Goal: Complete application form

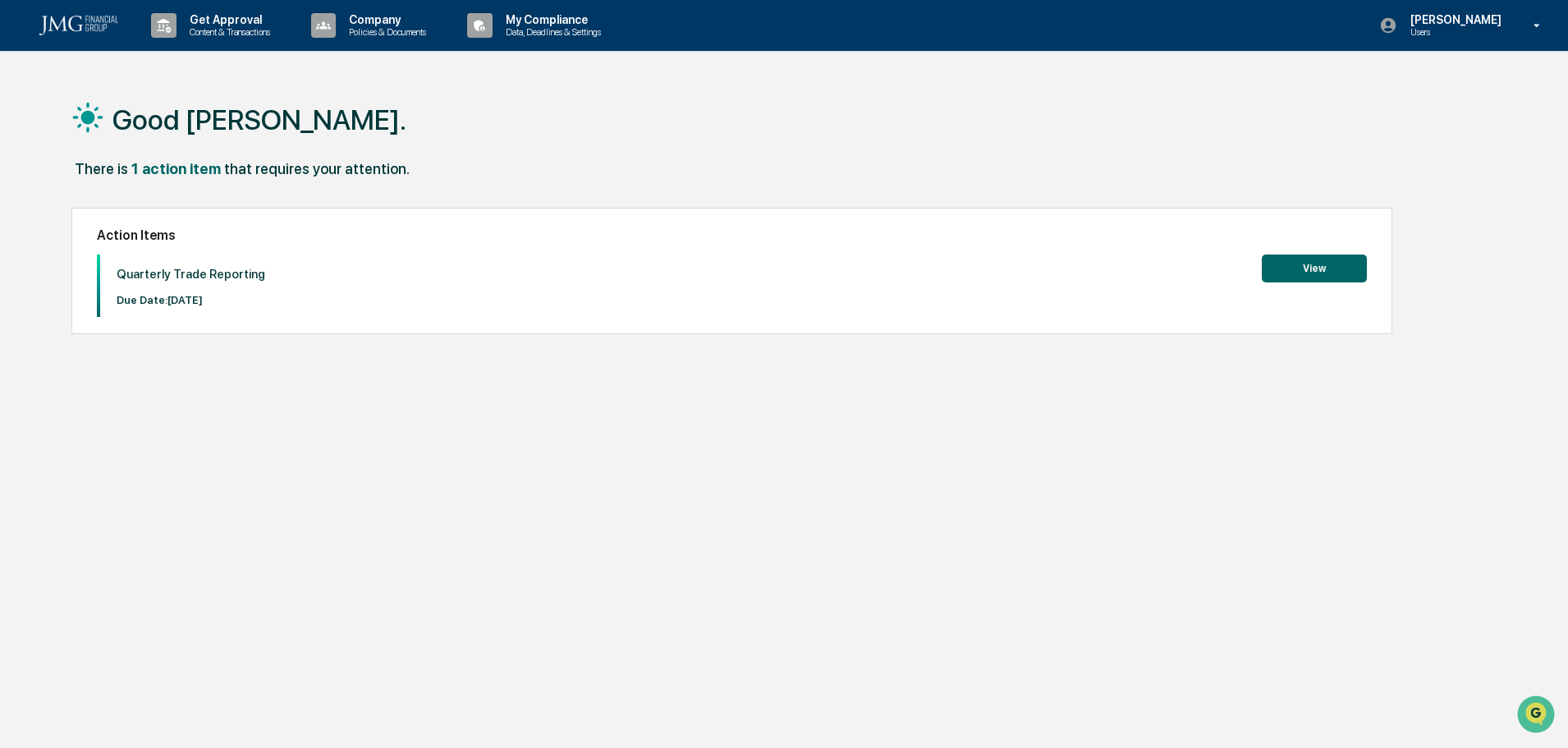
click at [1318, 269] on button "View" at bounding box center [1314, 268] width 105 height 28
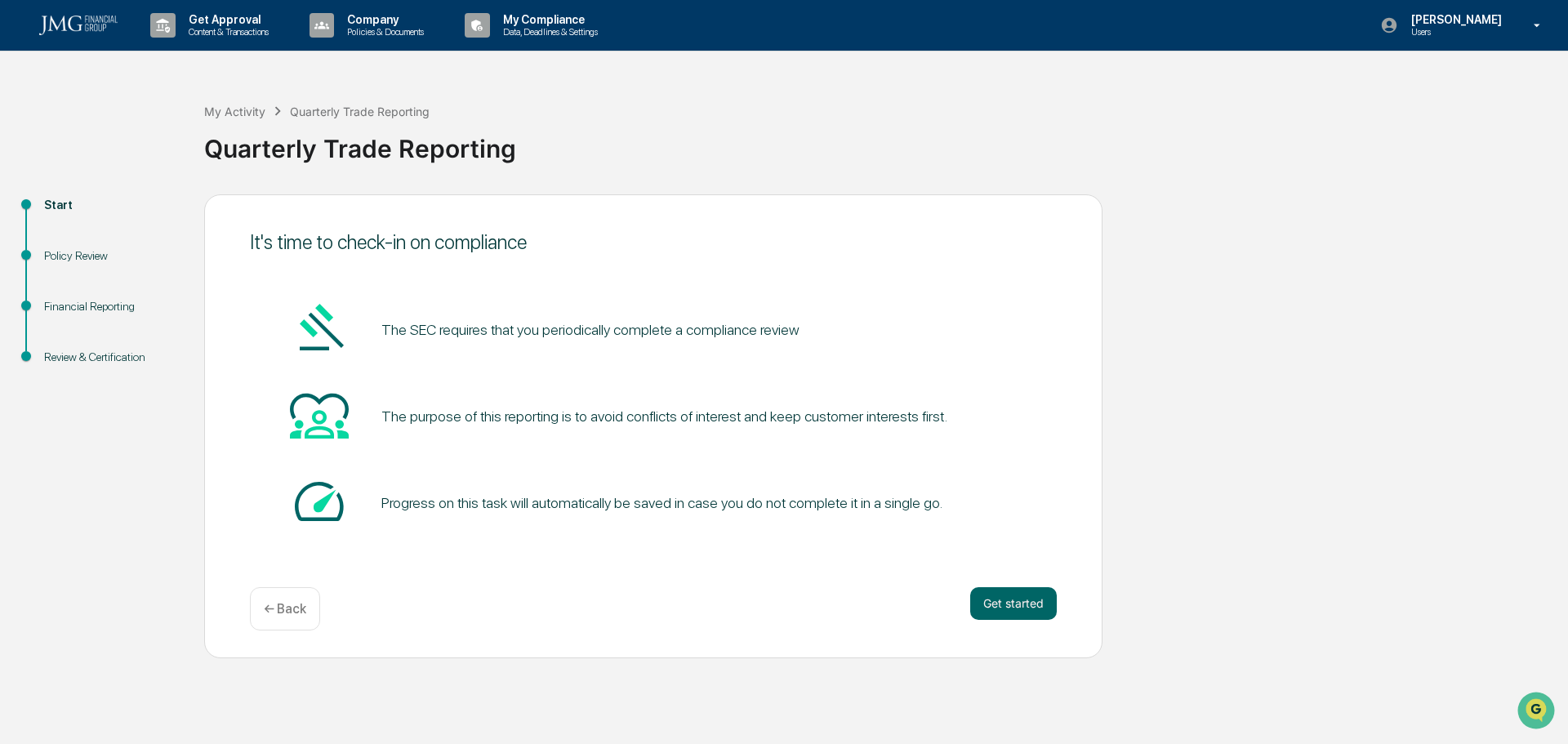
click at [1017, 592] on button "Get started" at bounding box center [1012, 603] width 86 height 33
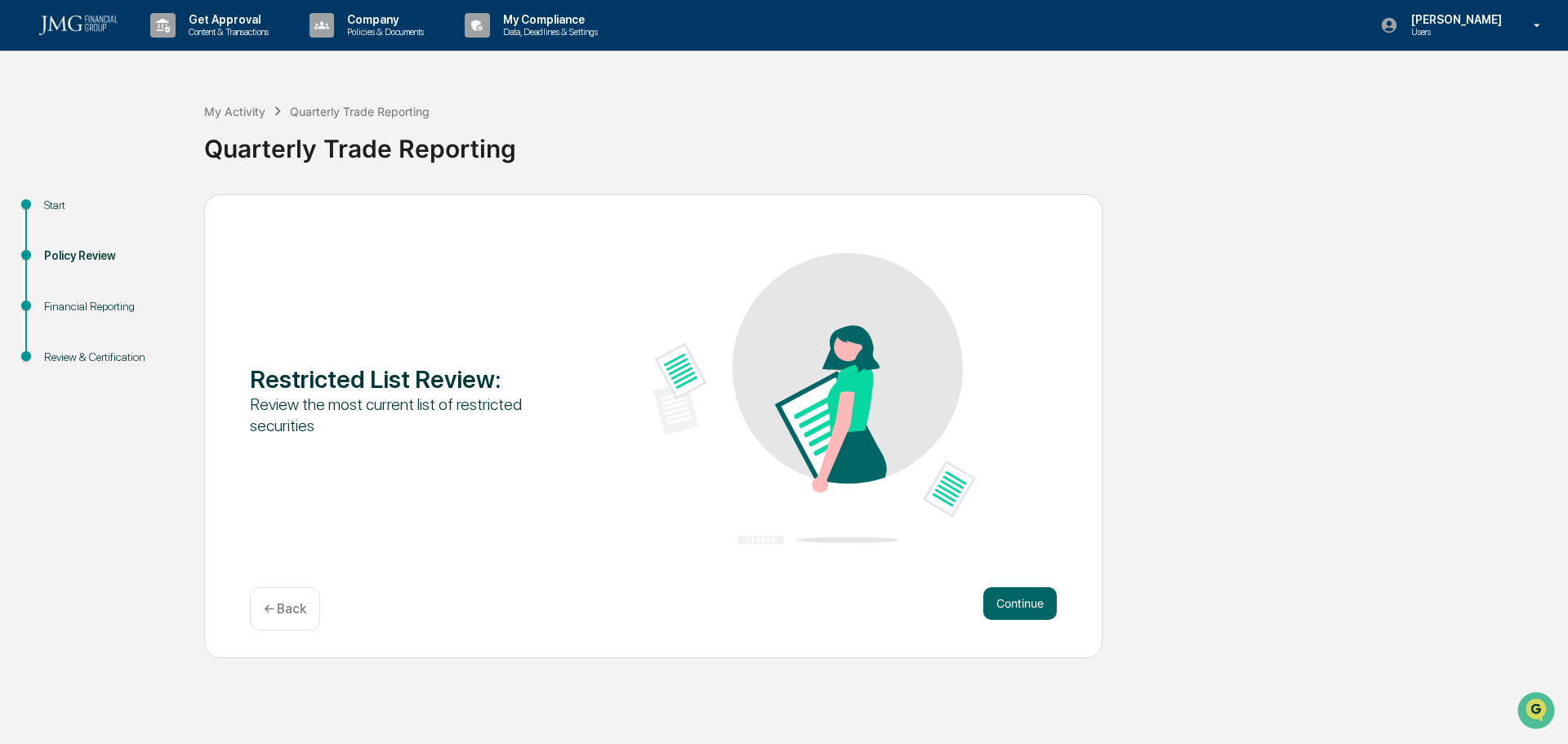
click at [1016, 604] on button "Continue" at bounding box center [1020, 603] width 73 height 33
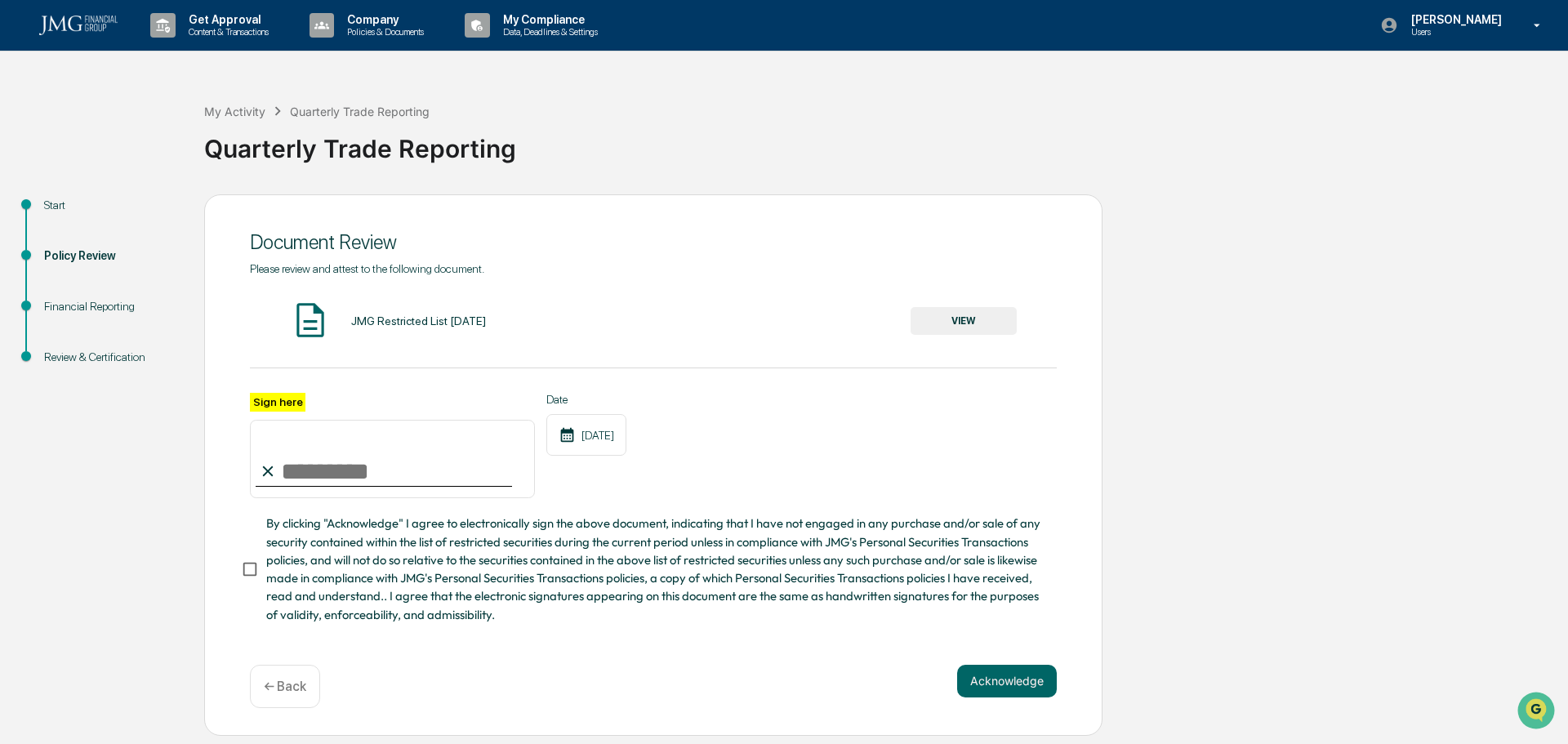
click at [947, 320] on button "VIEW" at bounding box center [963, 320] width 106 height 28
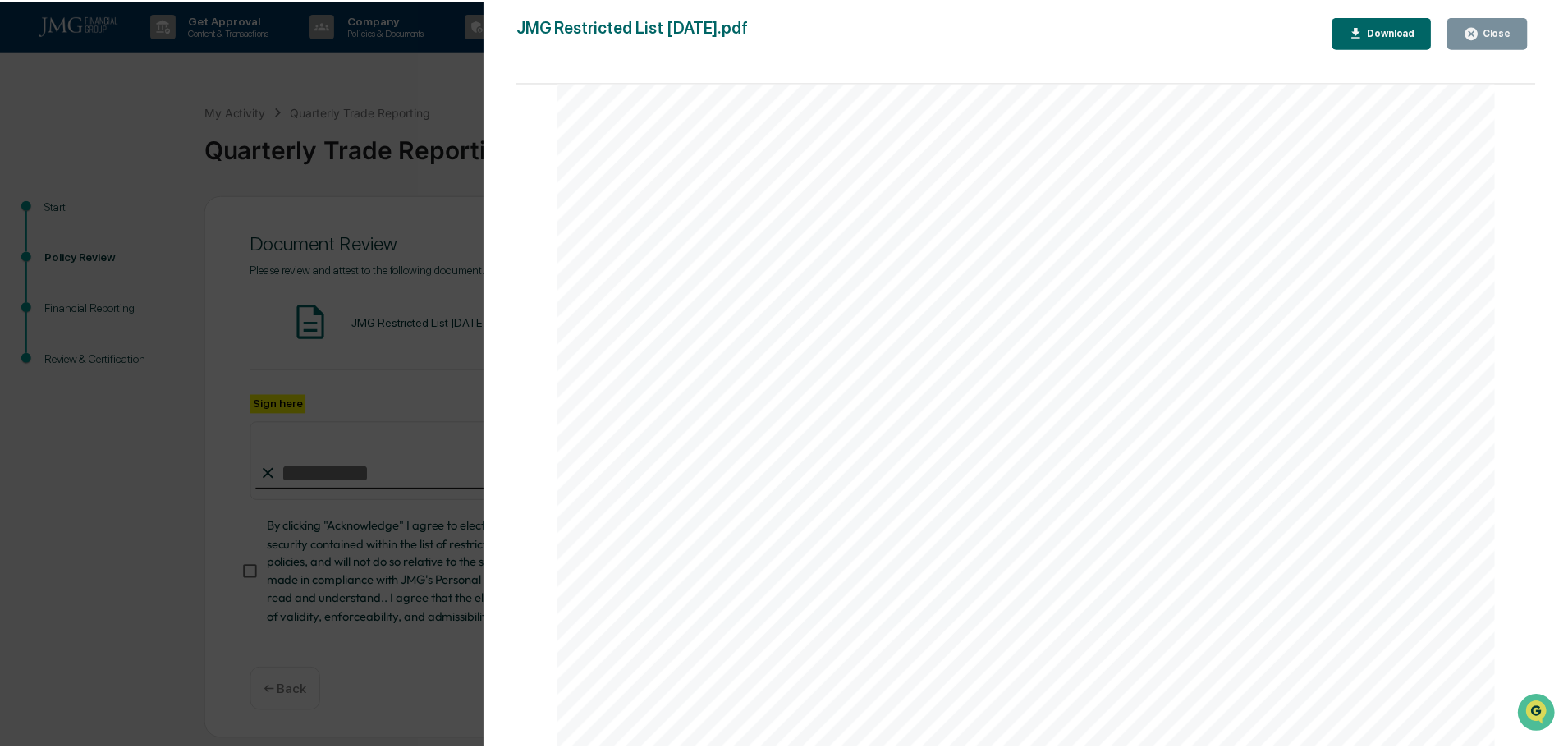
scroll to position [3137, 0]
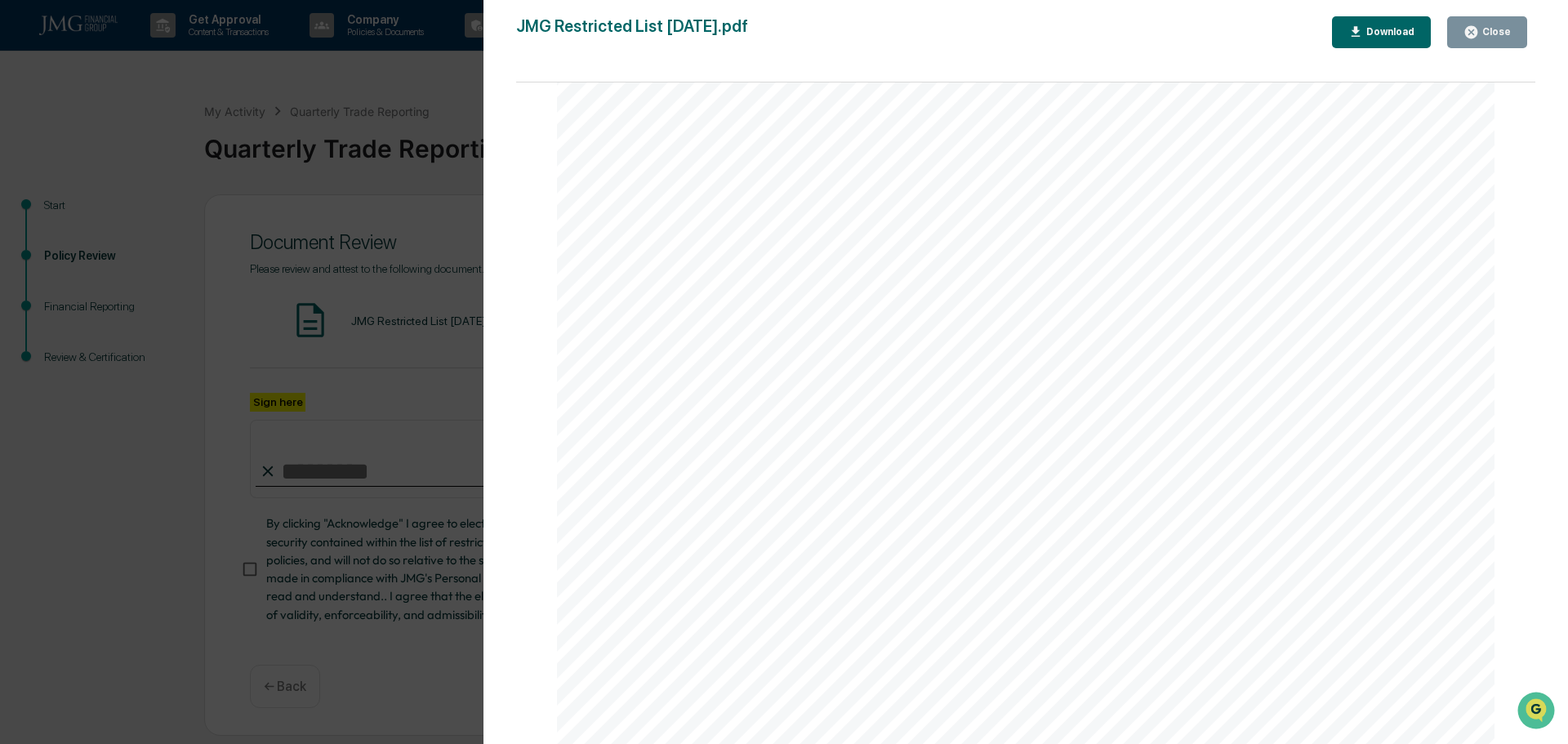
click at [1485, 27] on div "Close" at bounding box center [1495, 32] width 32 height 12
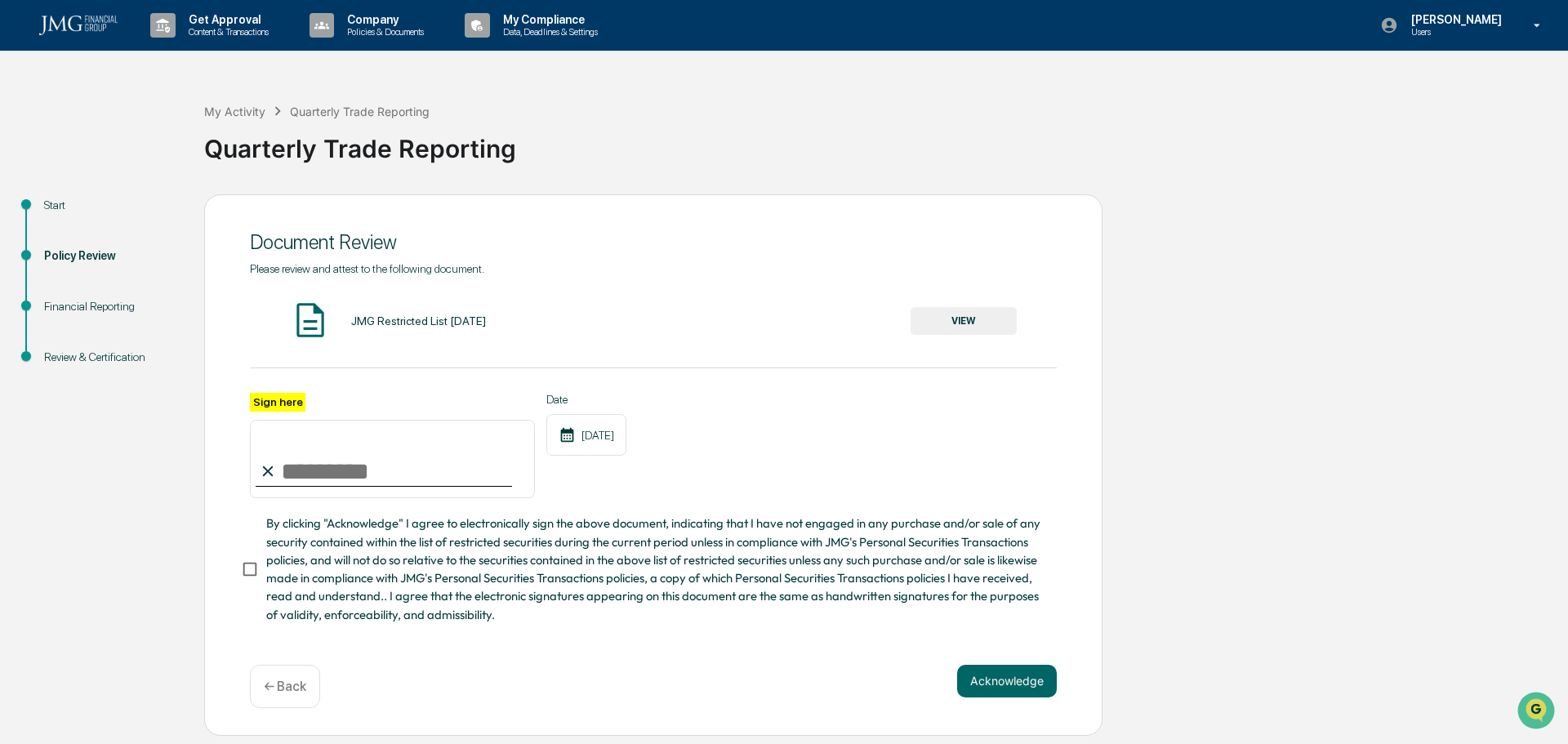
click at [372, 458] on input "Sign here" at bounding box center [392, 458] width 285 height 78
type input "**********"
click at [1006, 692] on button "Acknowledge" at bounding box center [1006, 681] width 99 height 33
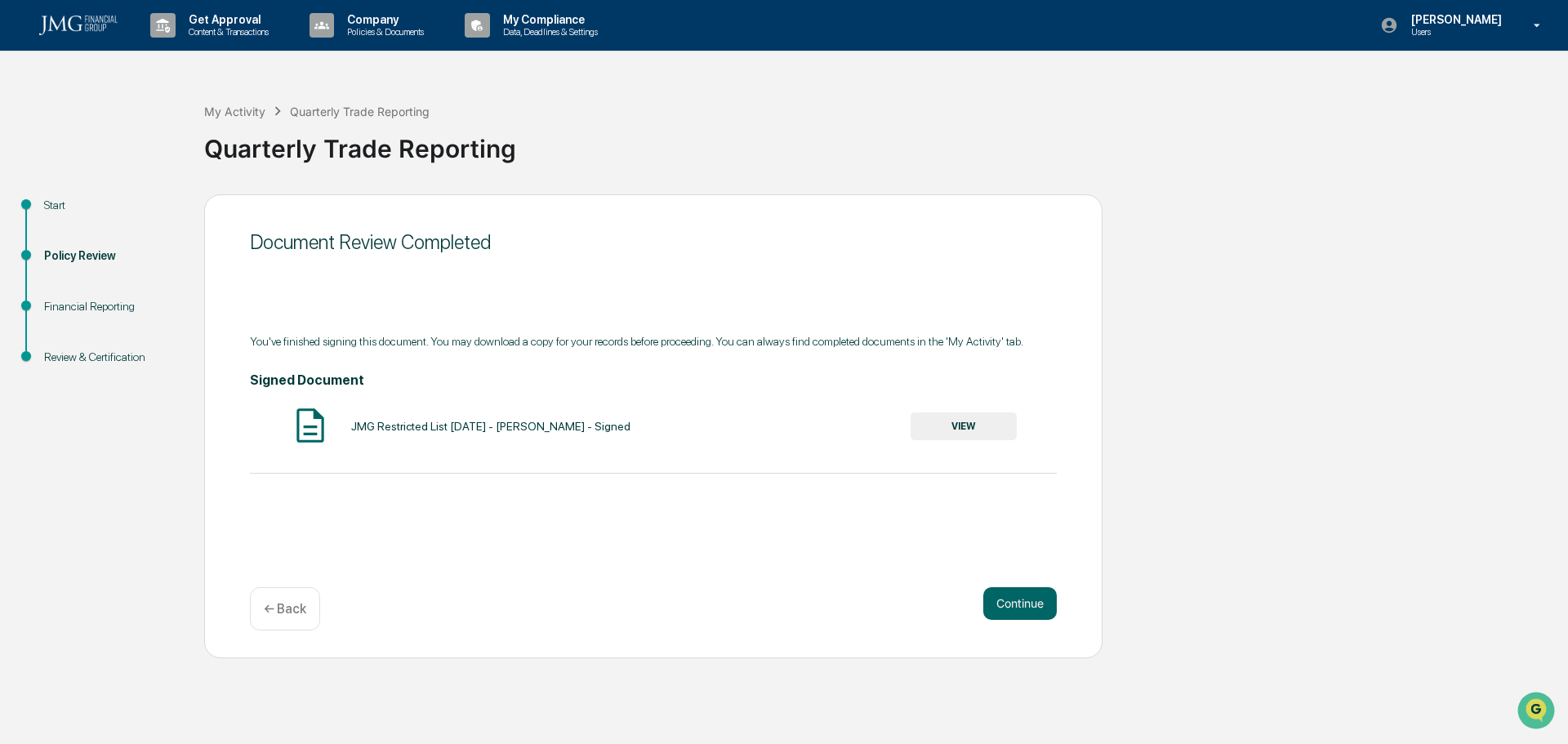
click at [1033, 597] on button "Continue" at bounding box center [1020, 603] width 73 height 33
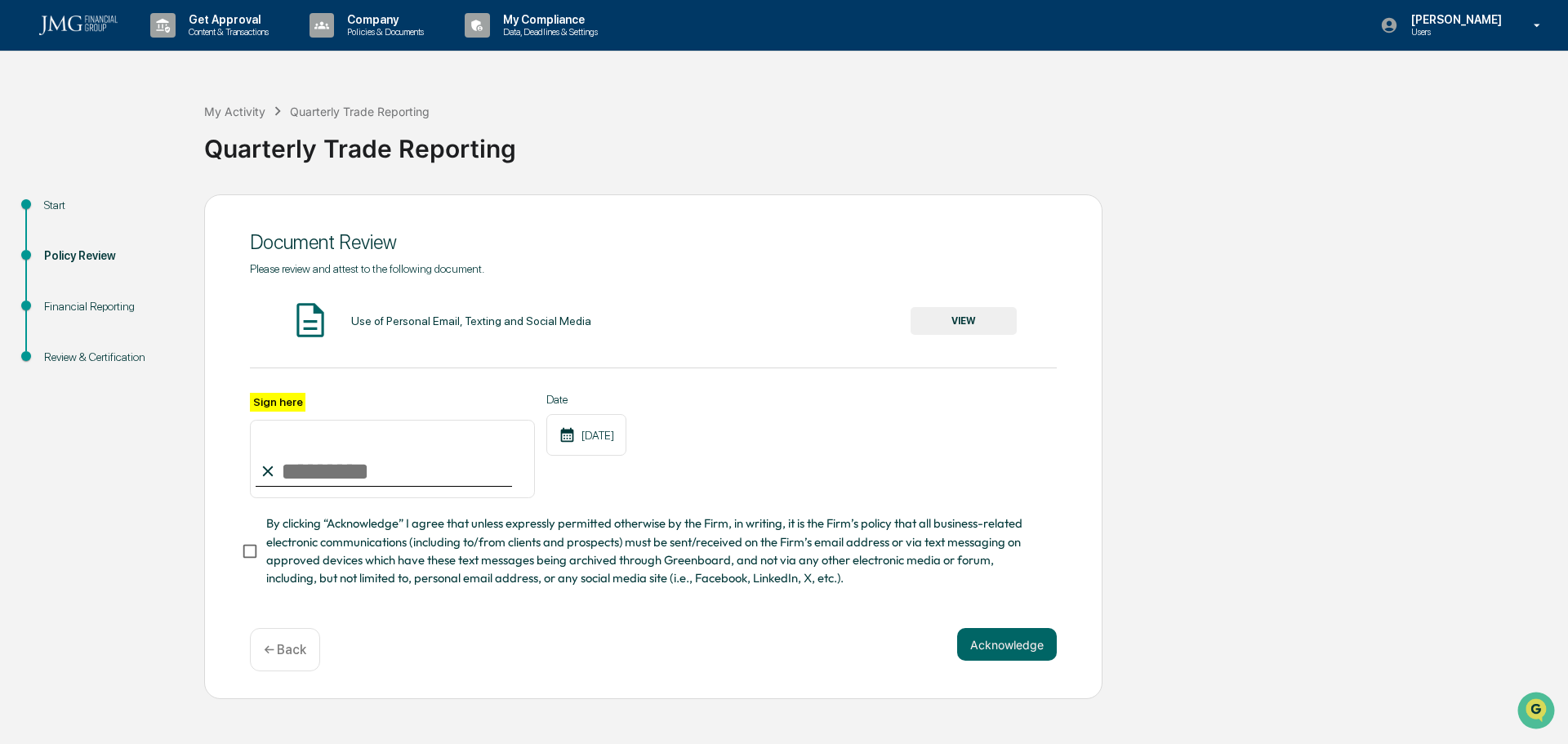
click at [973, 310] on button "VIEW" at bounding box center [963, 320] width 106 height 28
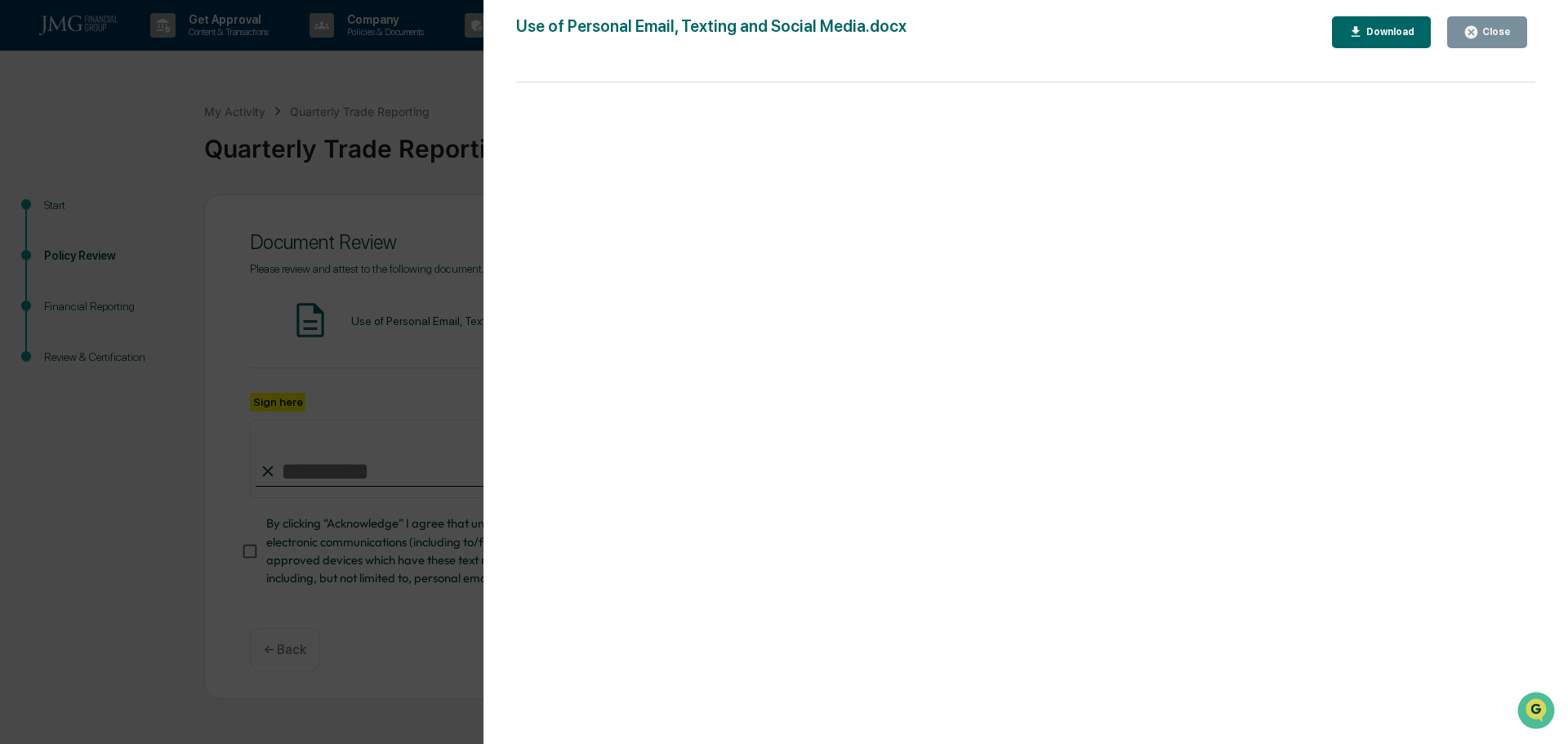
click at [1487, 26] on div "Close" at bounding box center [1495, 32] width 32 height 12
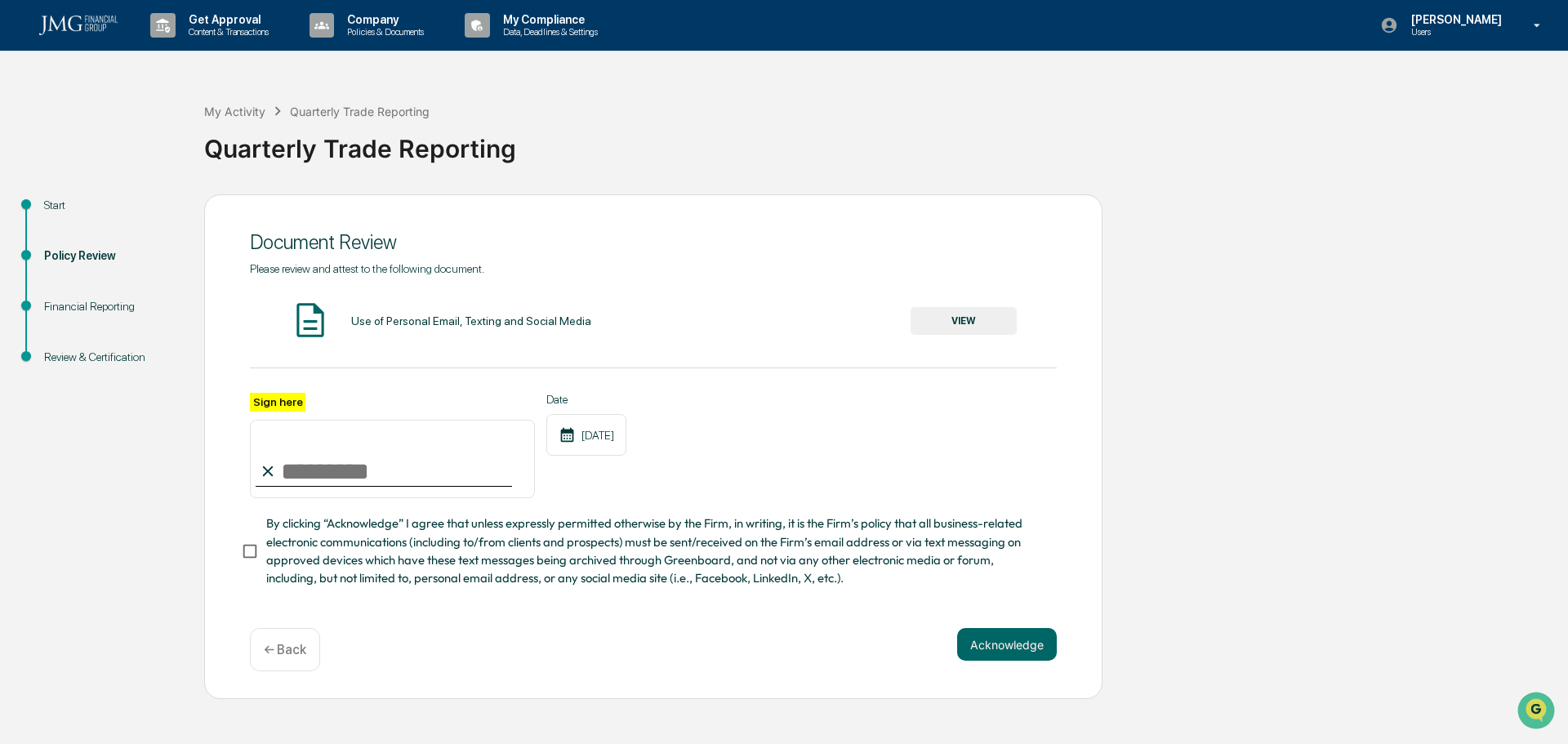
click at [335, 463] on input "Sign here" at bounding box center [392, 458] width 285 height 78
type input "**********"
click at [1014, 652] on button "Acknowledge" at bounding box center [1006, 644] width 99 height 33
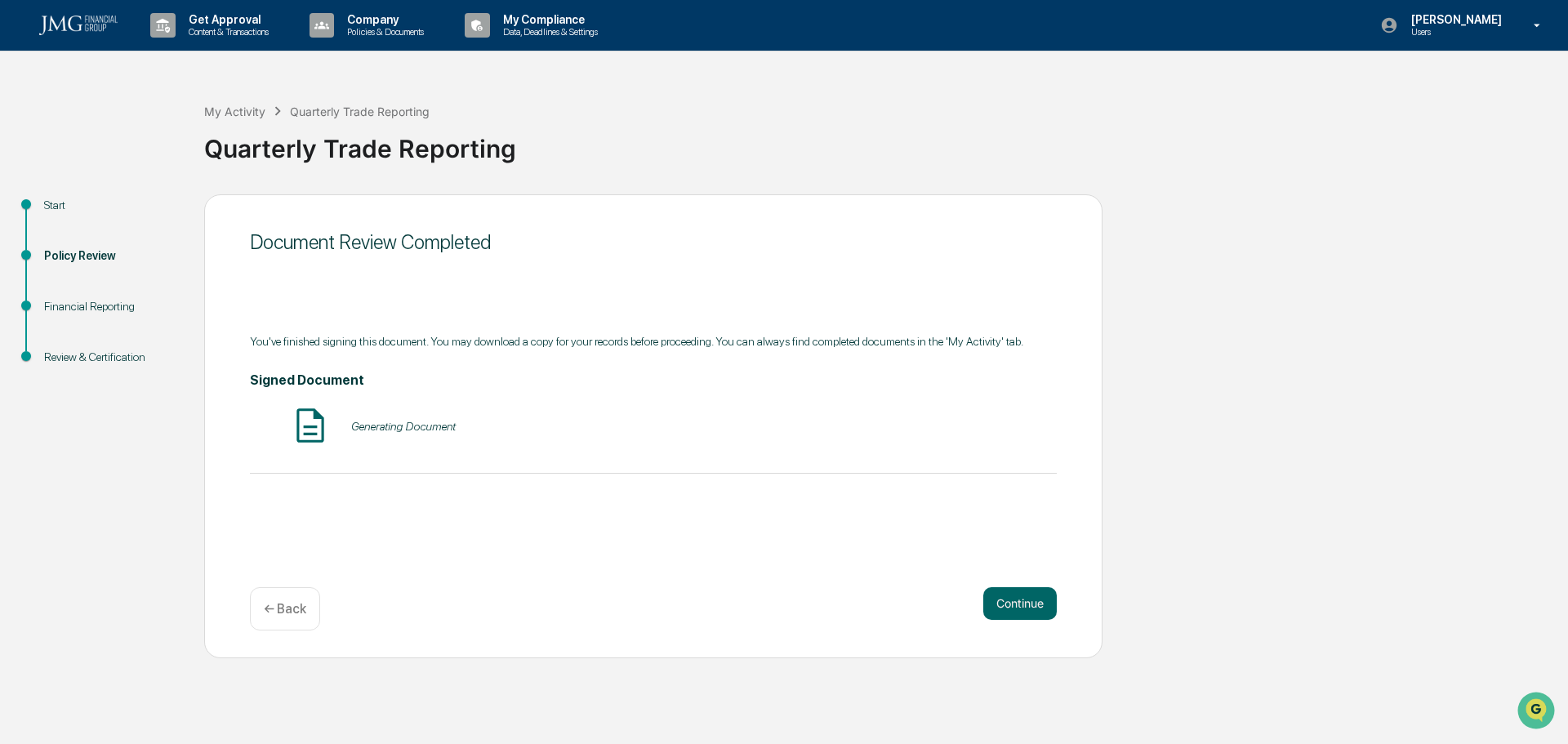
click at [1014, 600] on button "Continue" at bounding box center [1020, 603] width 73 height 33
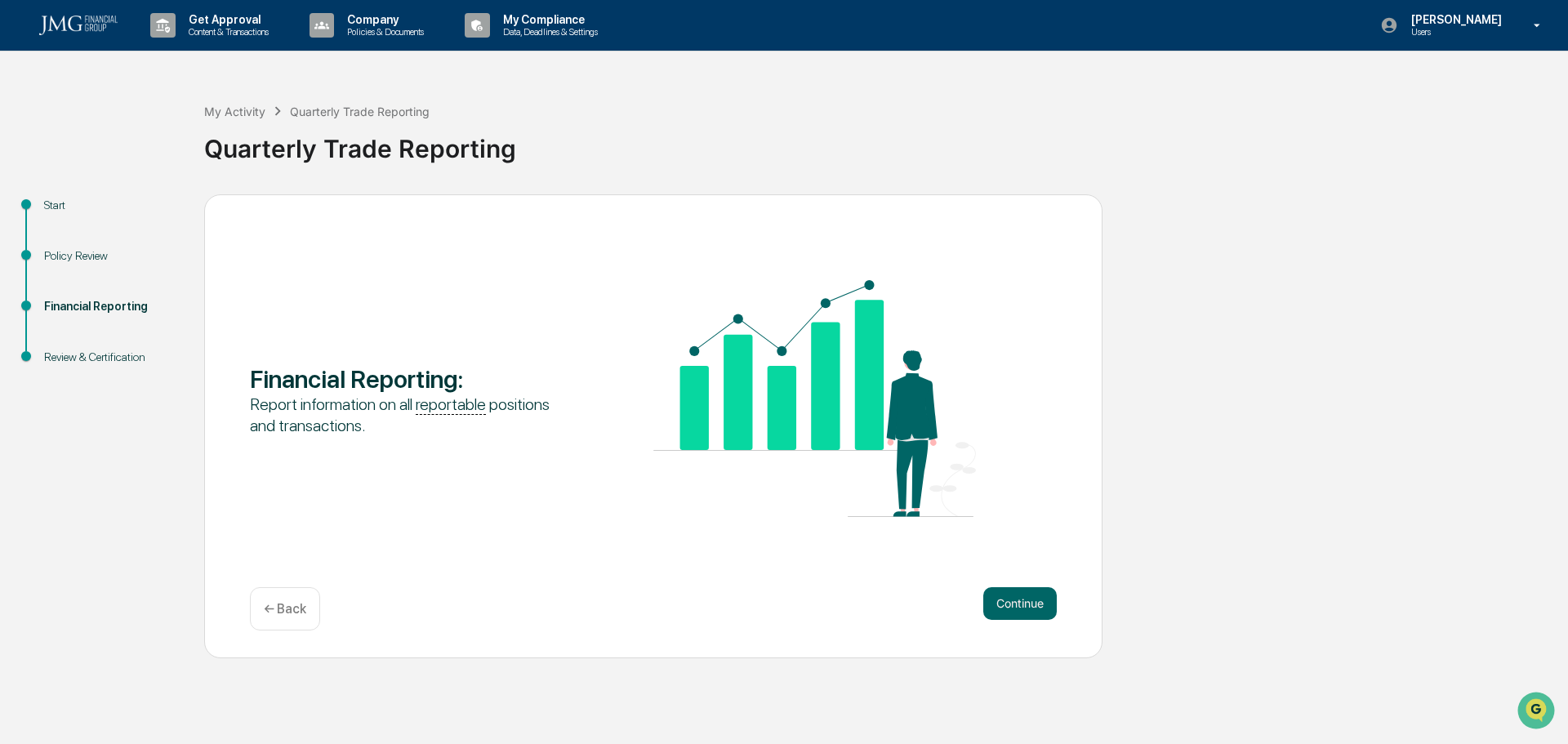
click at [1030, 599] on button "Continue" at bounding box center [1020, 603] width 73 height 33
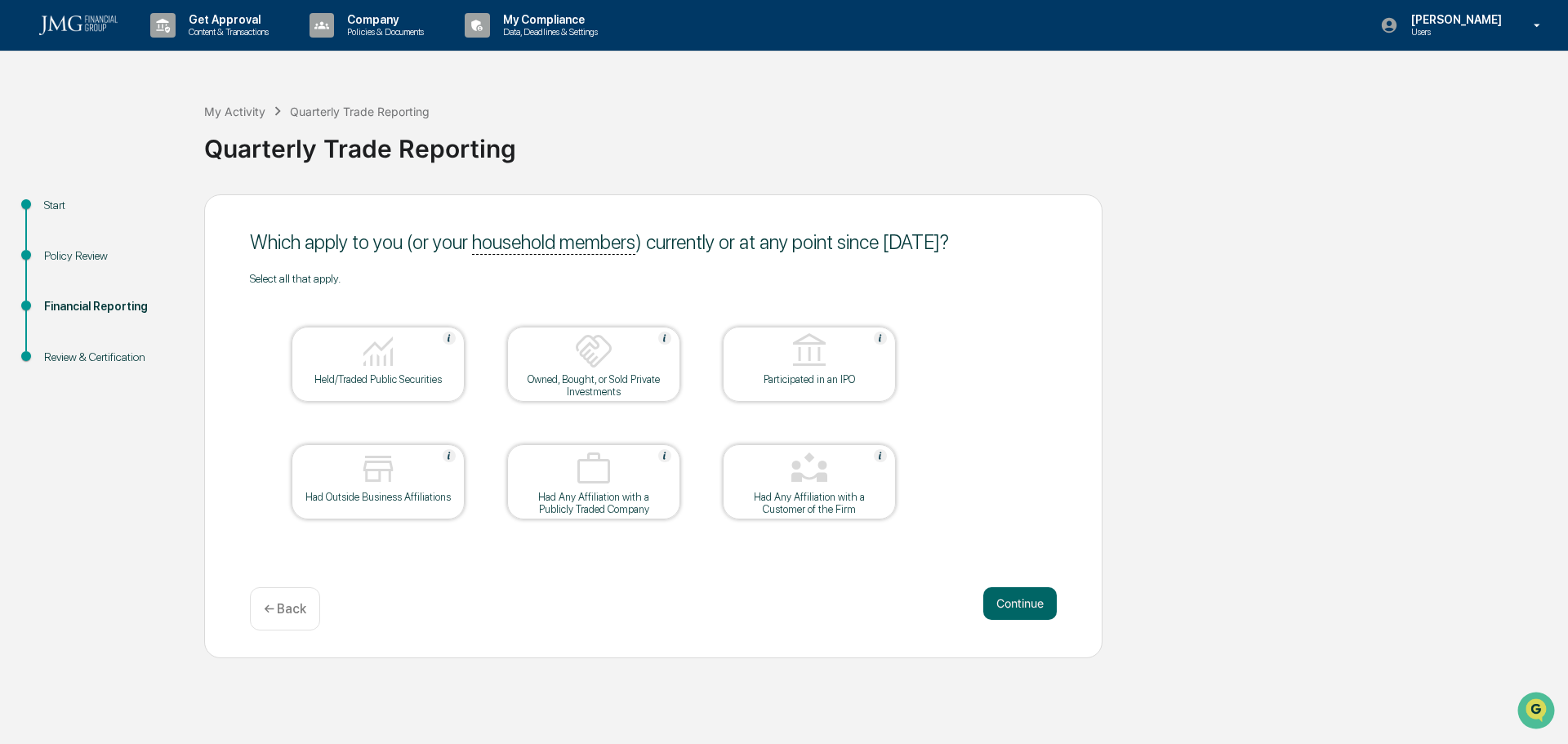
click at [371, 360] on img at bounding box center [377, 350] width 39 height 39
click at [1024, 591] on button "Continue" at bounding box center [1020, 603] width 73 height 33
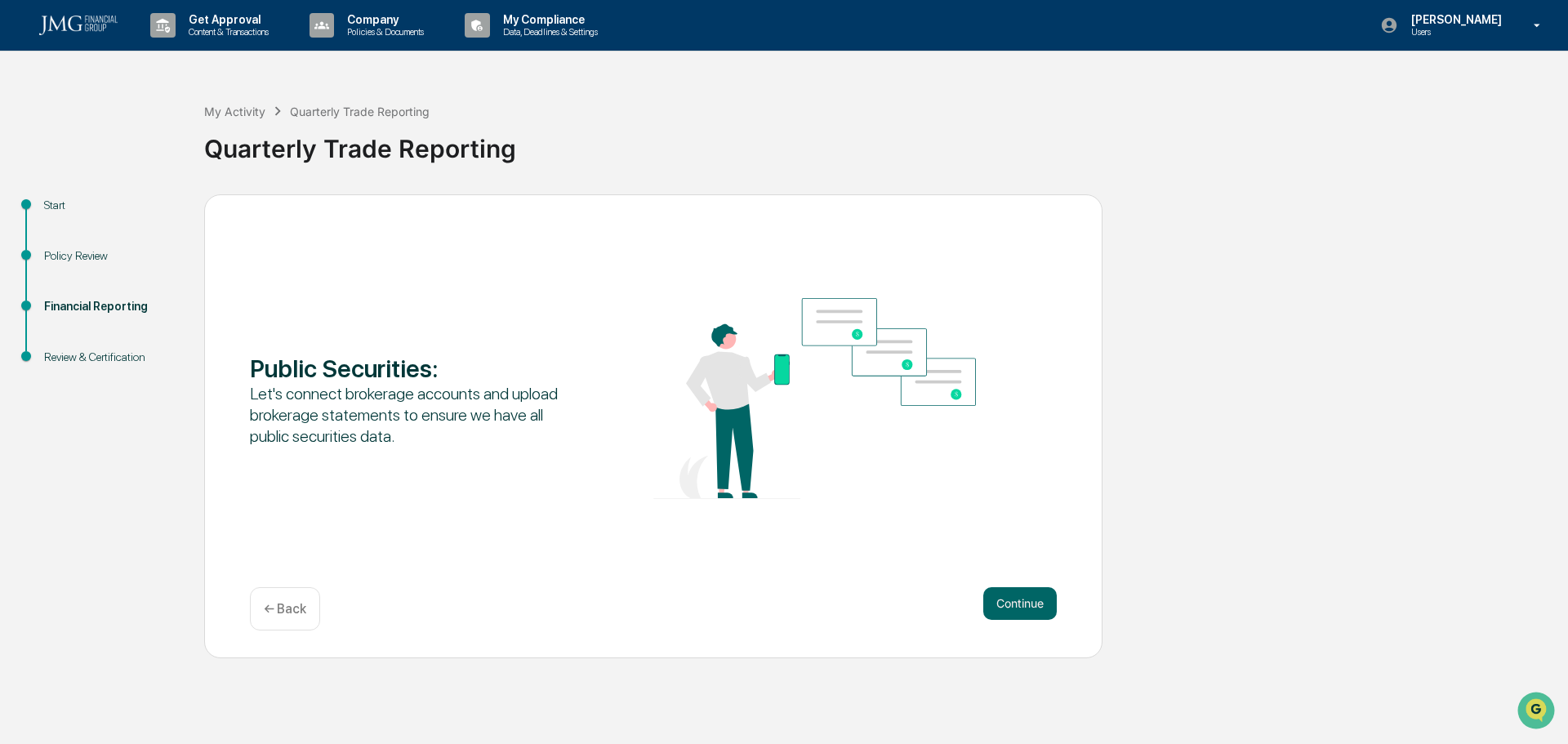
click at [1020, 606] on button "Continue" at bounding box center [1020, 603] width 73 height 33
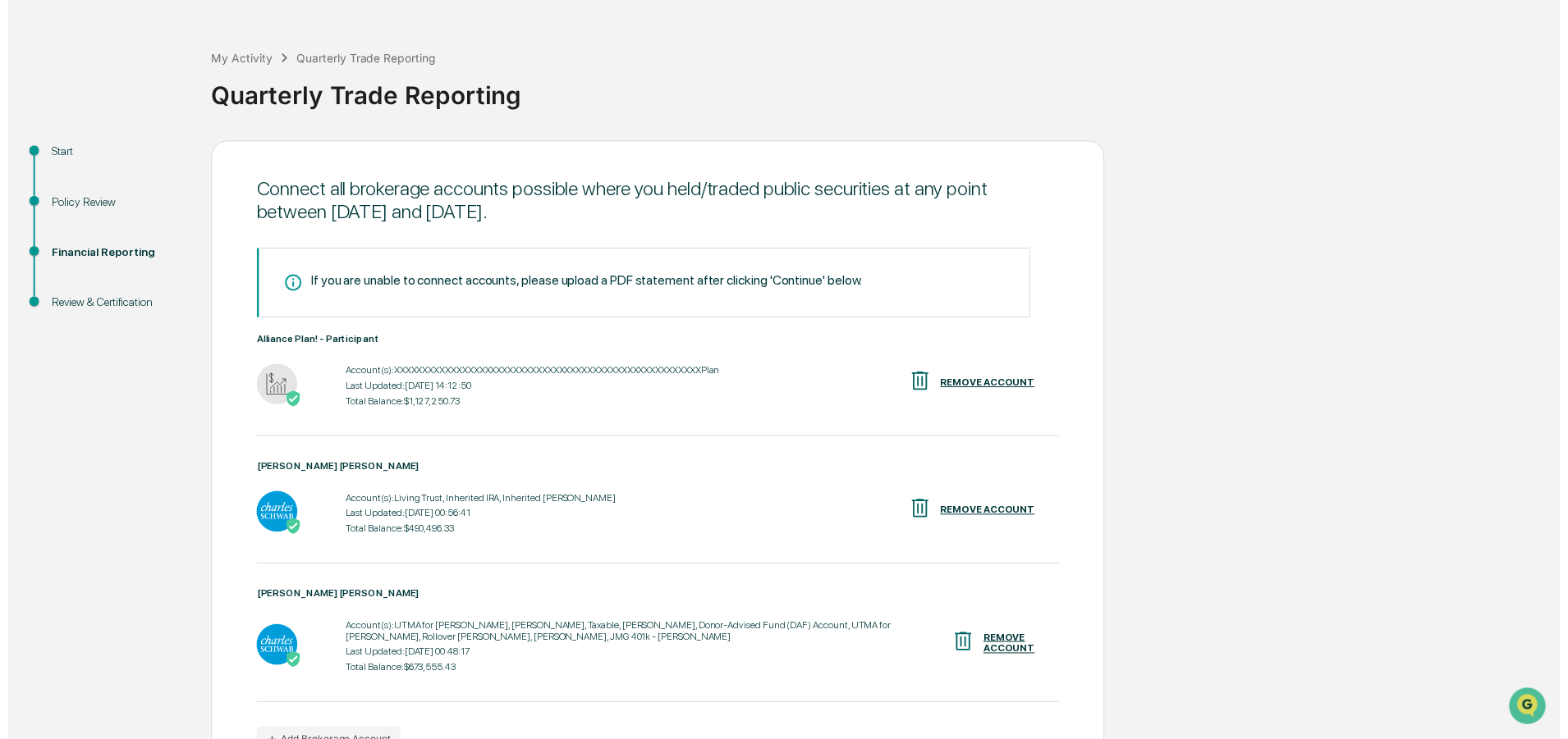
scroll to position [154, 0]
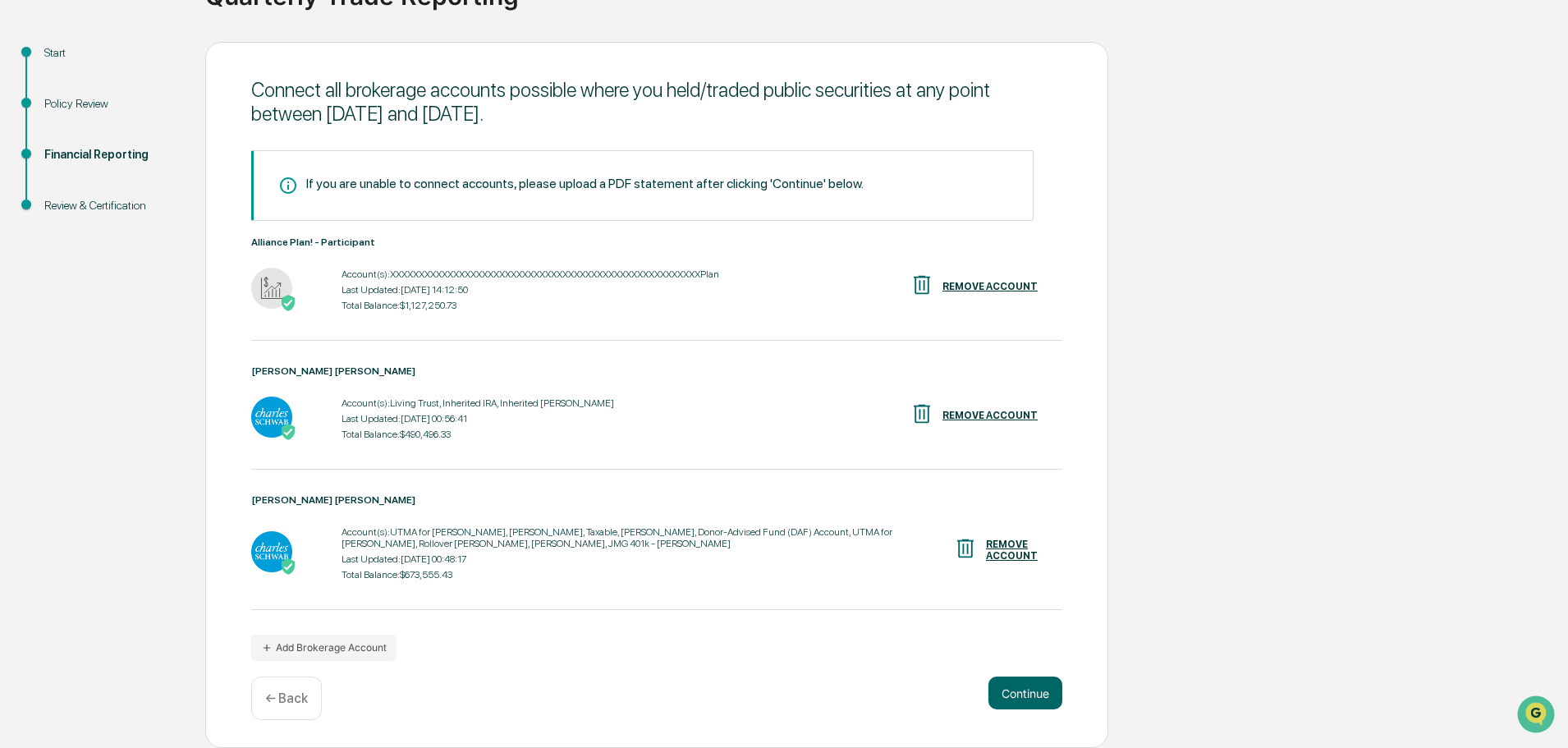
click at [1037, 684] on button "Continue" at bounding box center [1025, 692] width 74 height 33
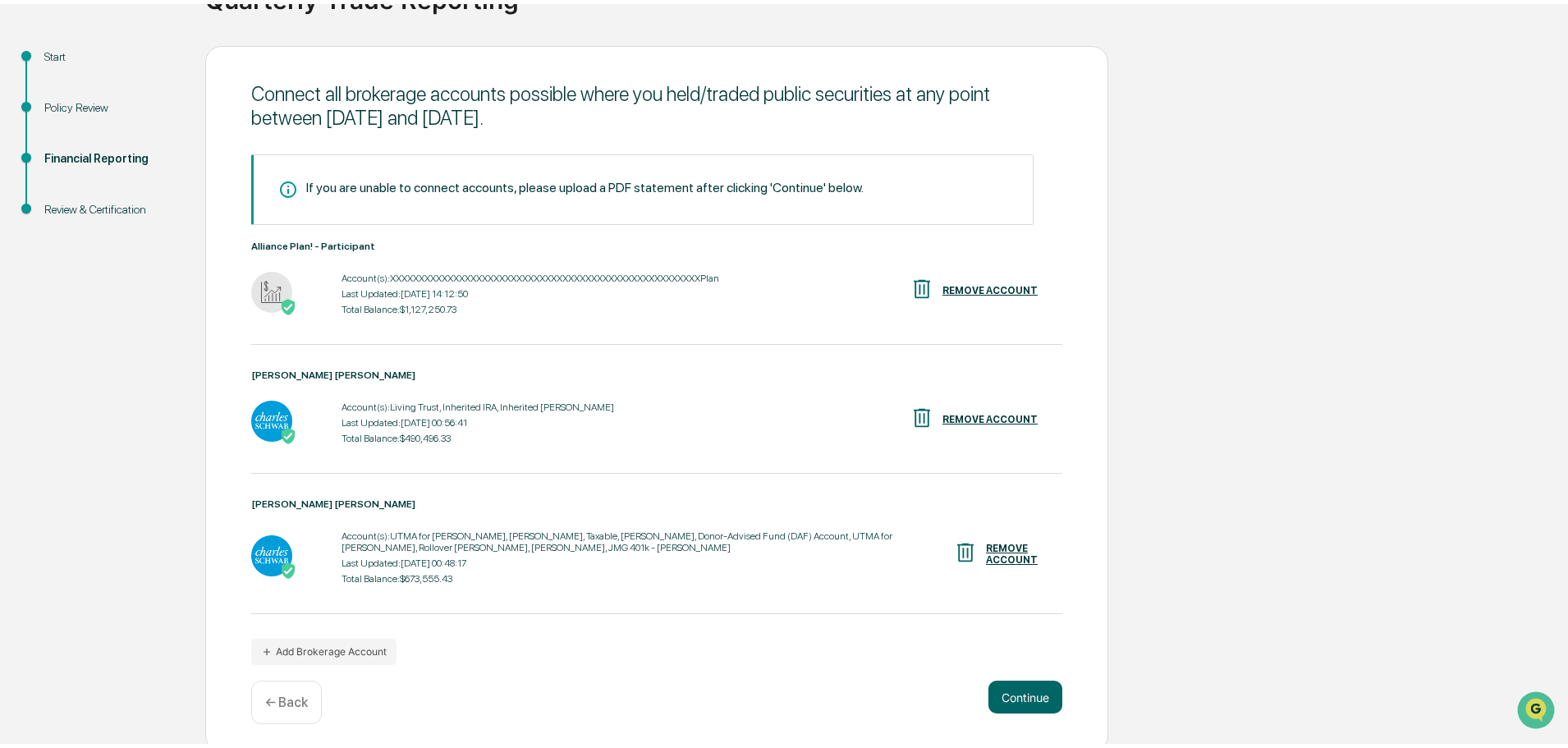
scroll to position [0, 0]
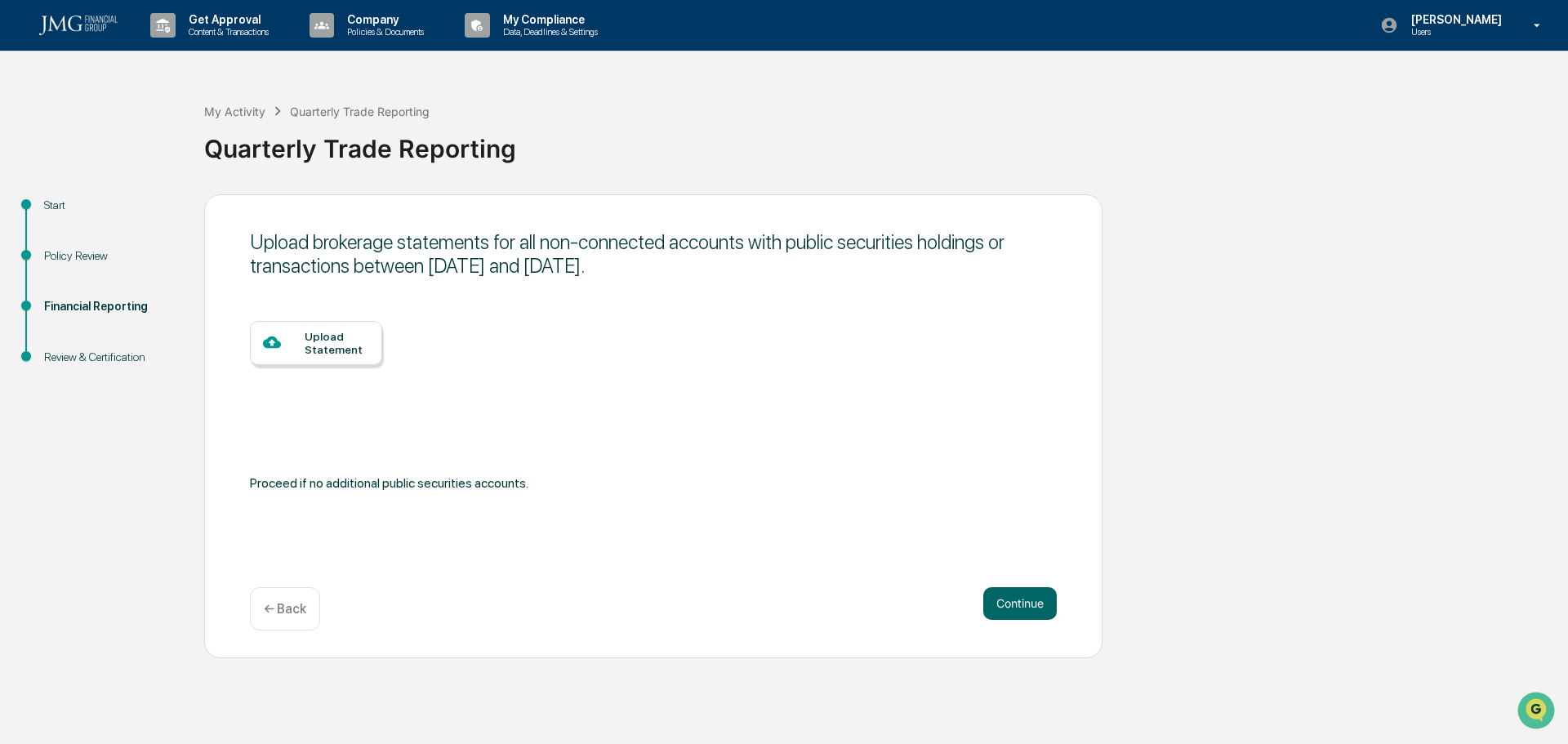
click at [1019, 606] on button "Continue" at bounding box center [1020, 603] width 73 height 33
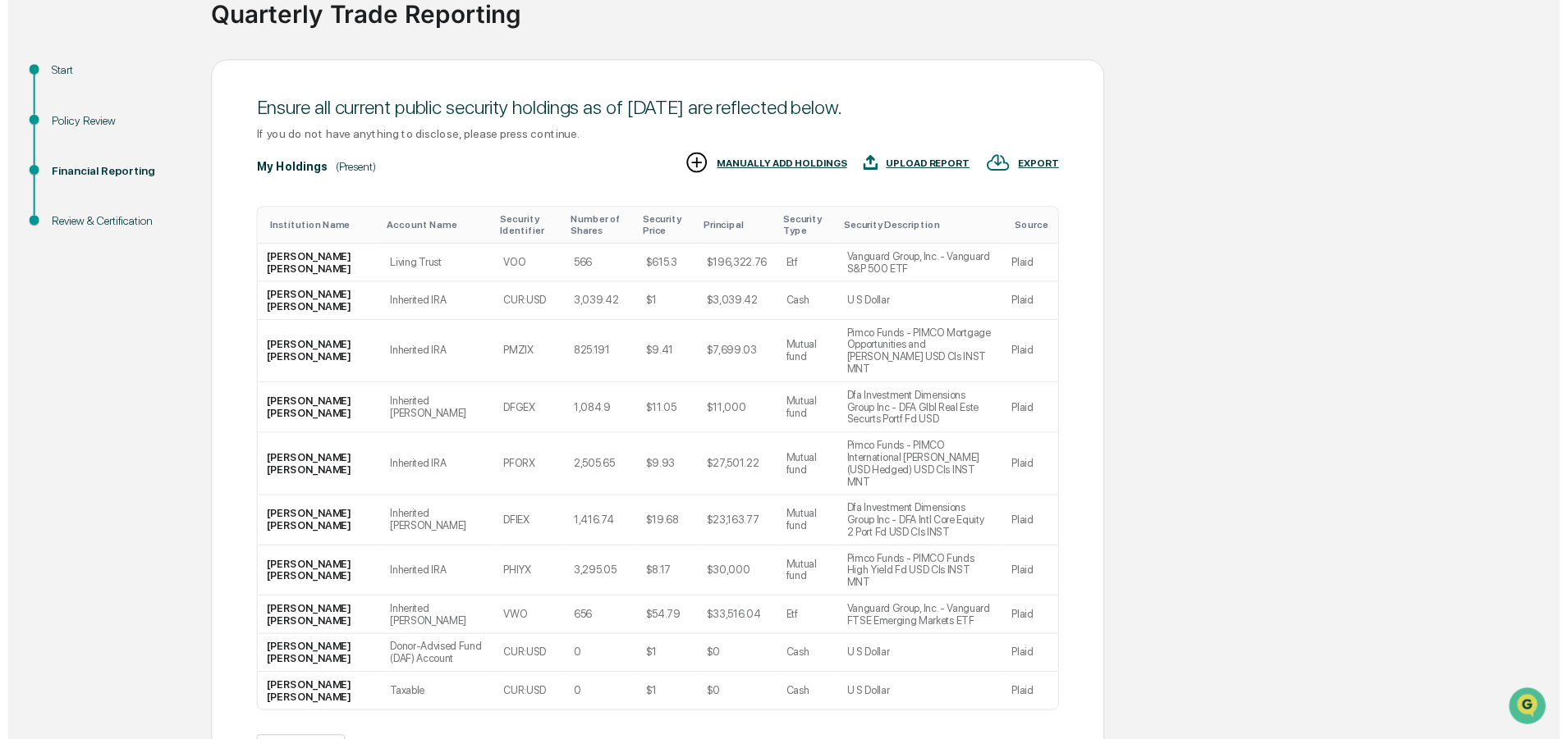
scroll to position [175, 0]
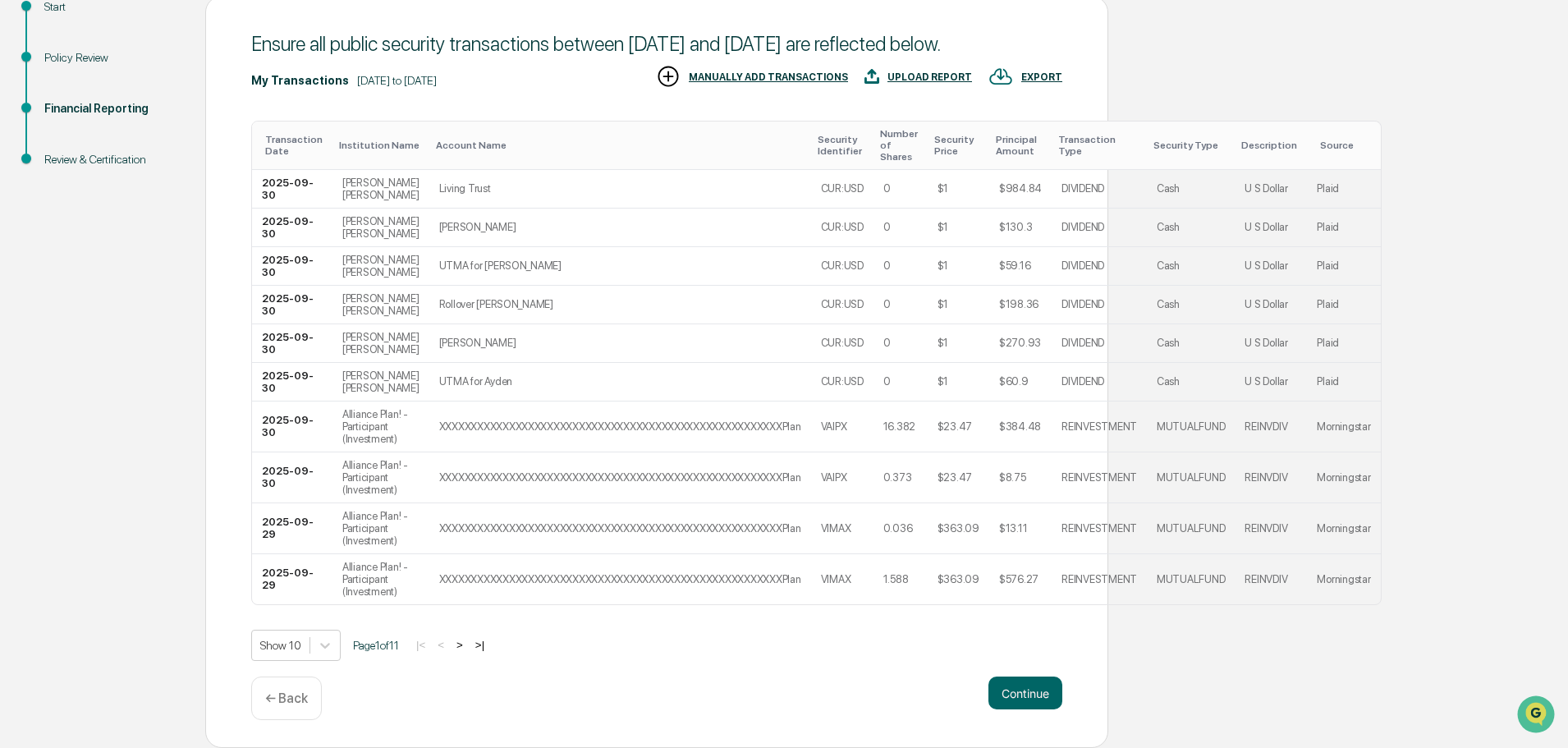
scroll to position [272, 0]
click at [466, 647] on button ">" at bounding box center [460, 644] width 16 height 14
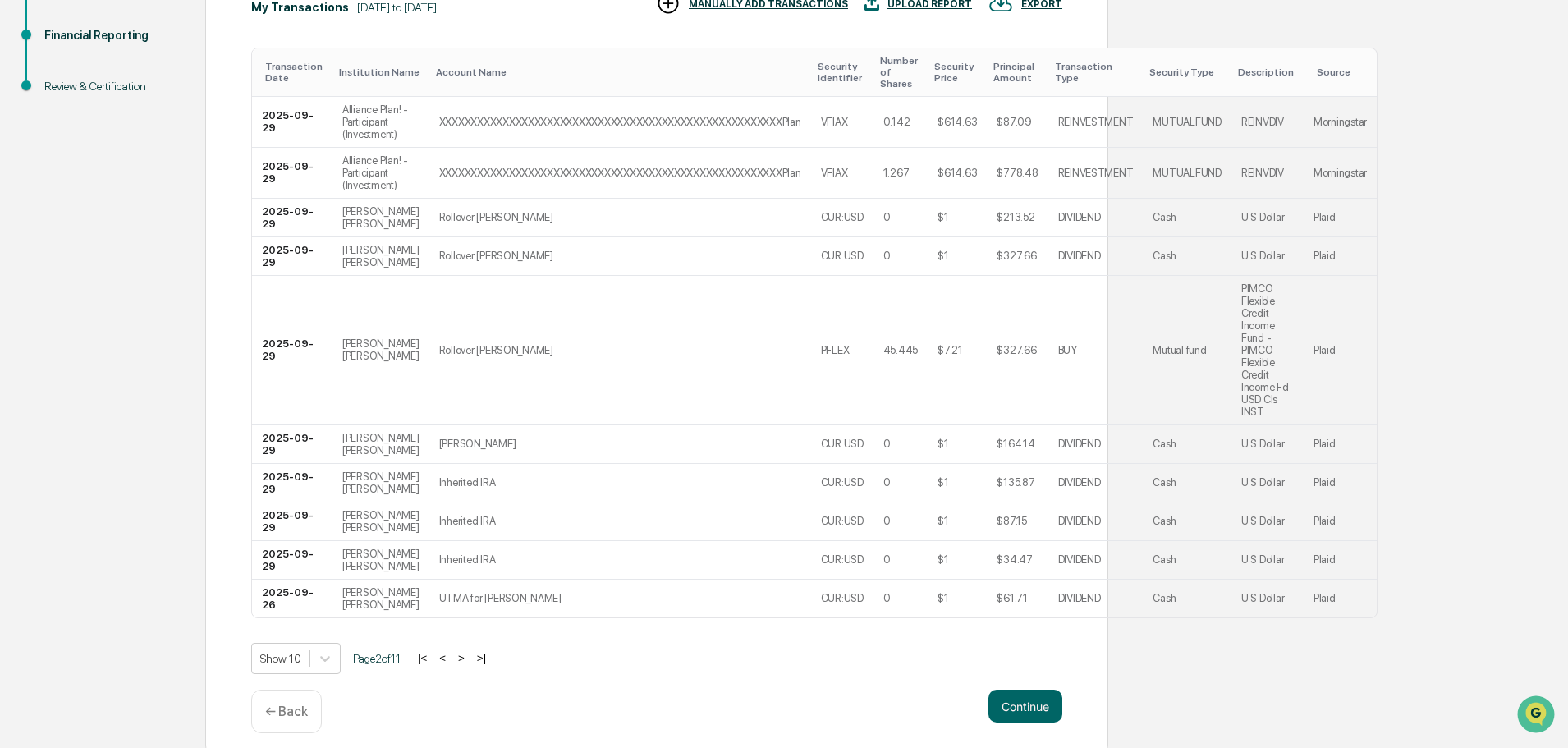
click at [469, 664] on button ">" at bounding box center [461, 657] width 16 height 14
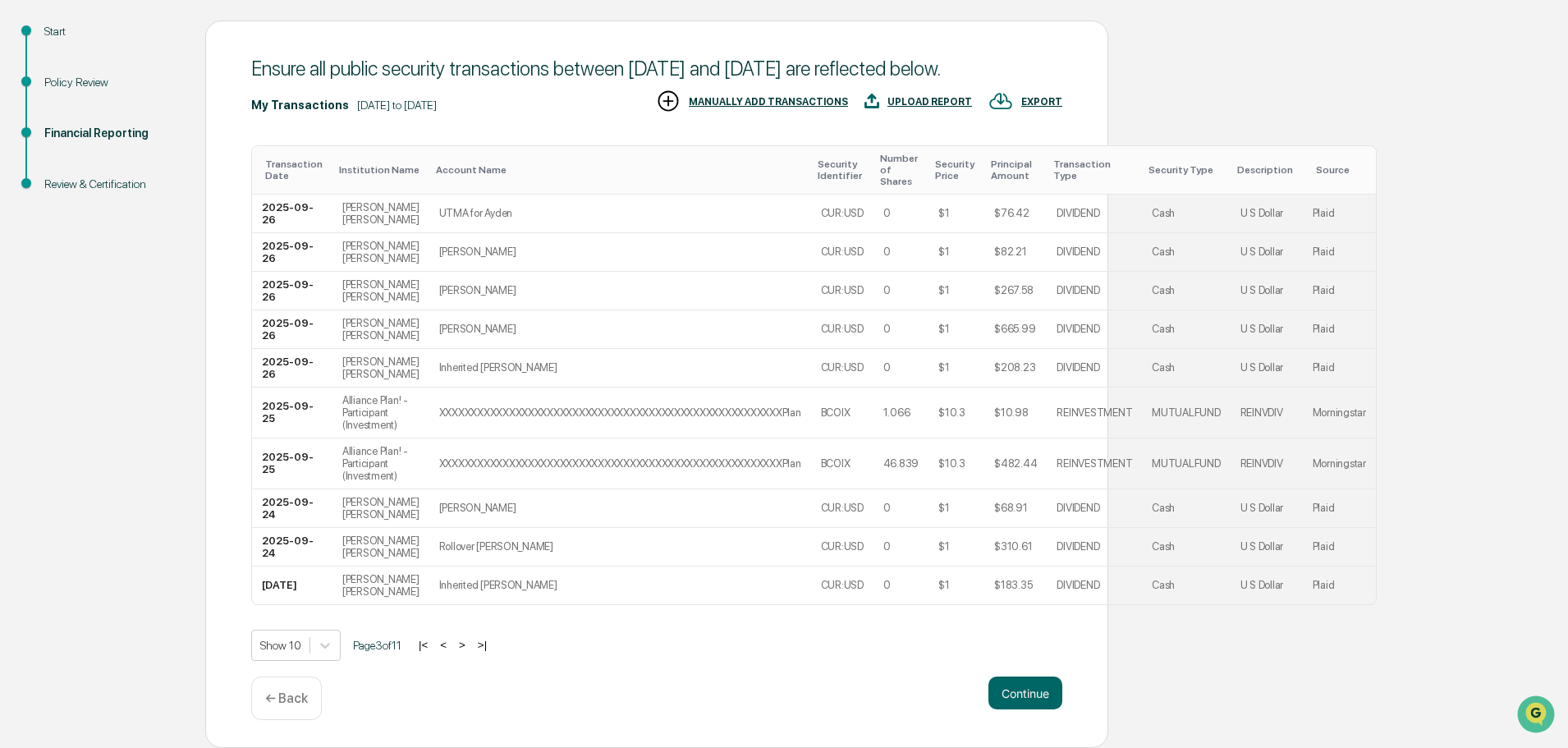
click at [470, 644] on button ">" at bounding box center [462, 644] width 16 height 14
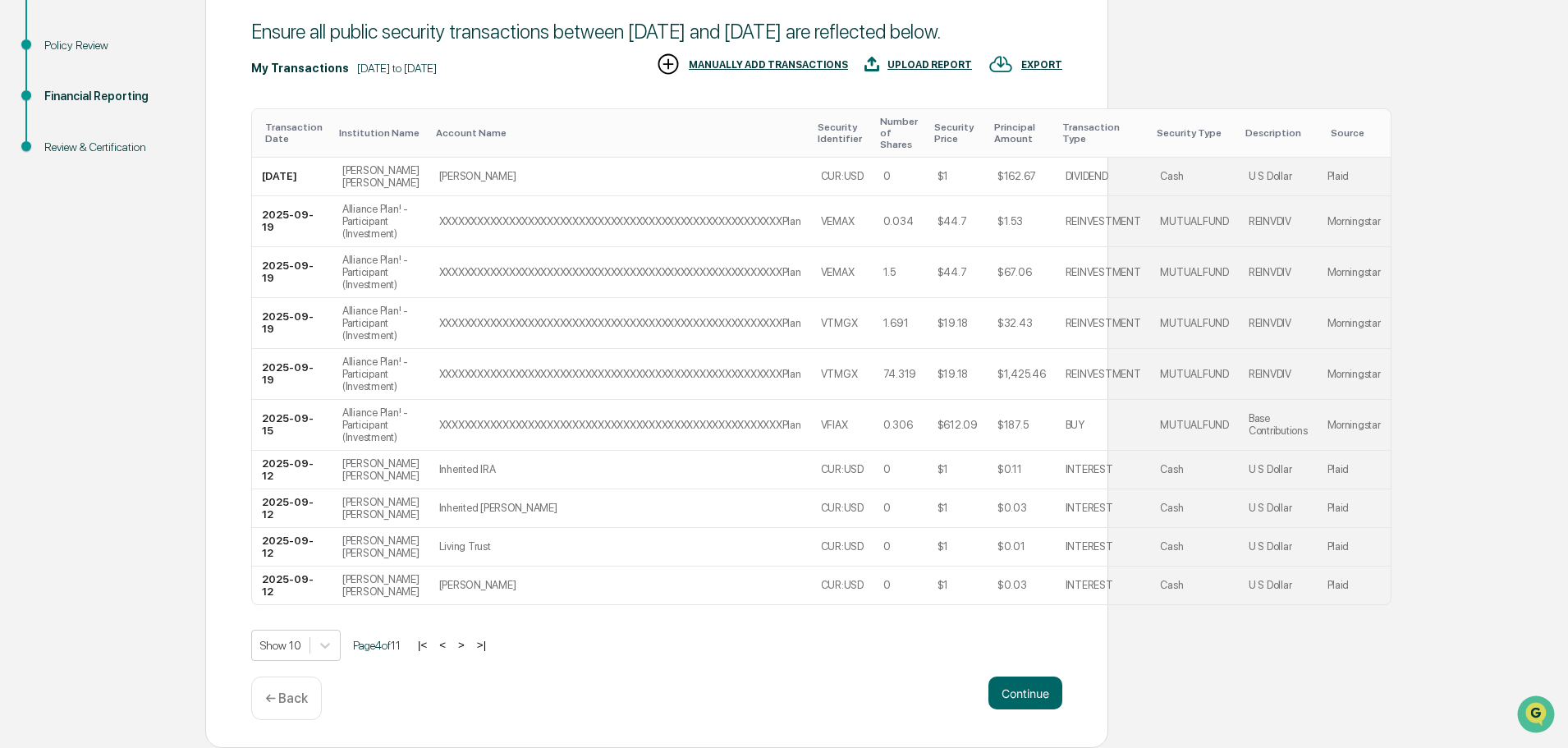
scroll to position [272, 0]
click at [470, 651] on button ">" at bounding box center [461, 644] width 16 height 14
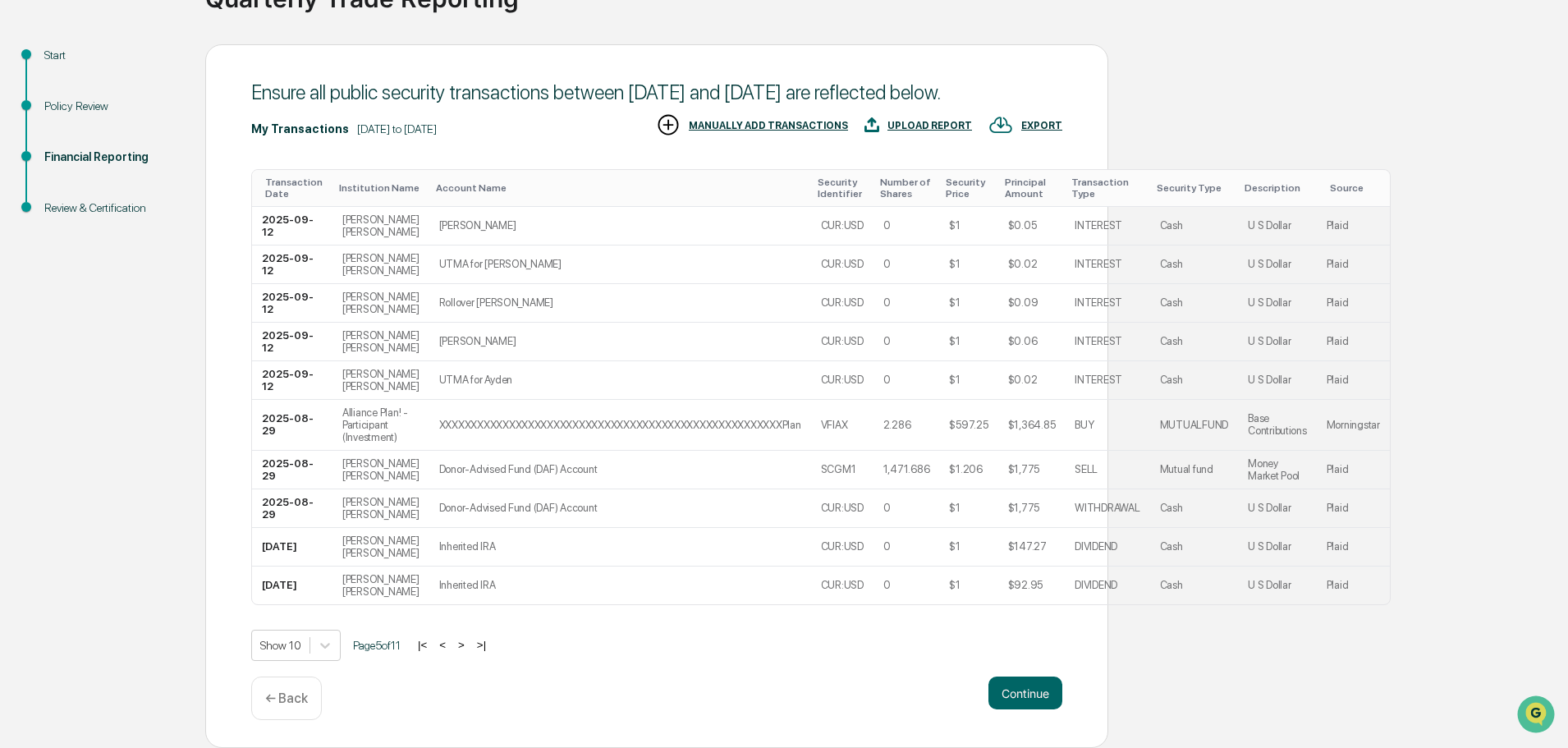
click at [470, 643] on button ">" at bounding box center [461, 644] width 16 height 14
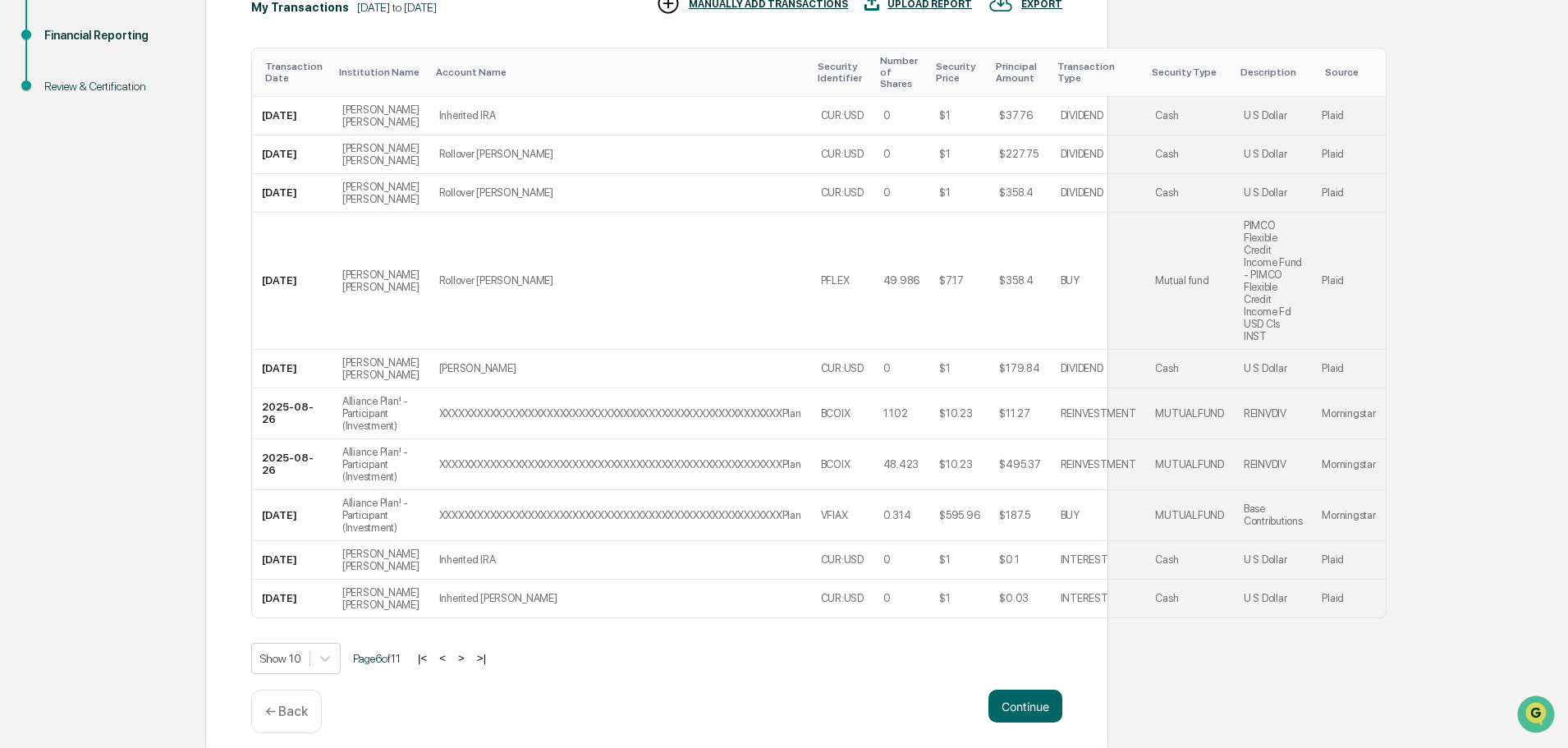
click at [472, 617] on td "Inherited [PERSON_NAME]" at bounding box center [619, 598] width 382 height 38
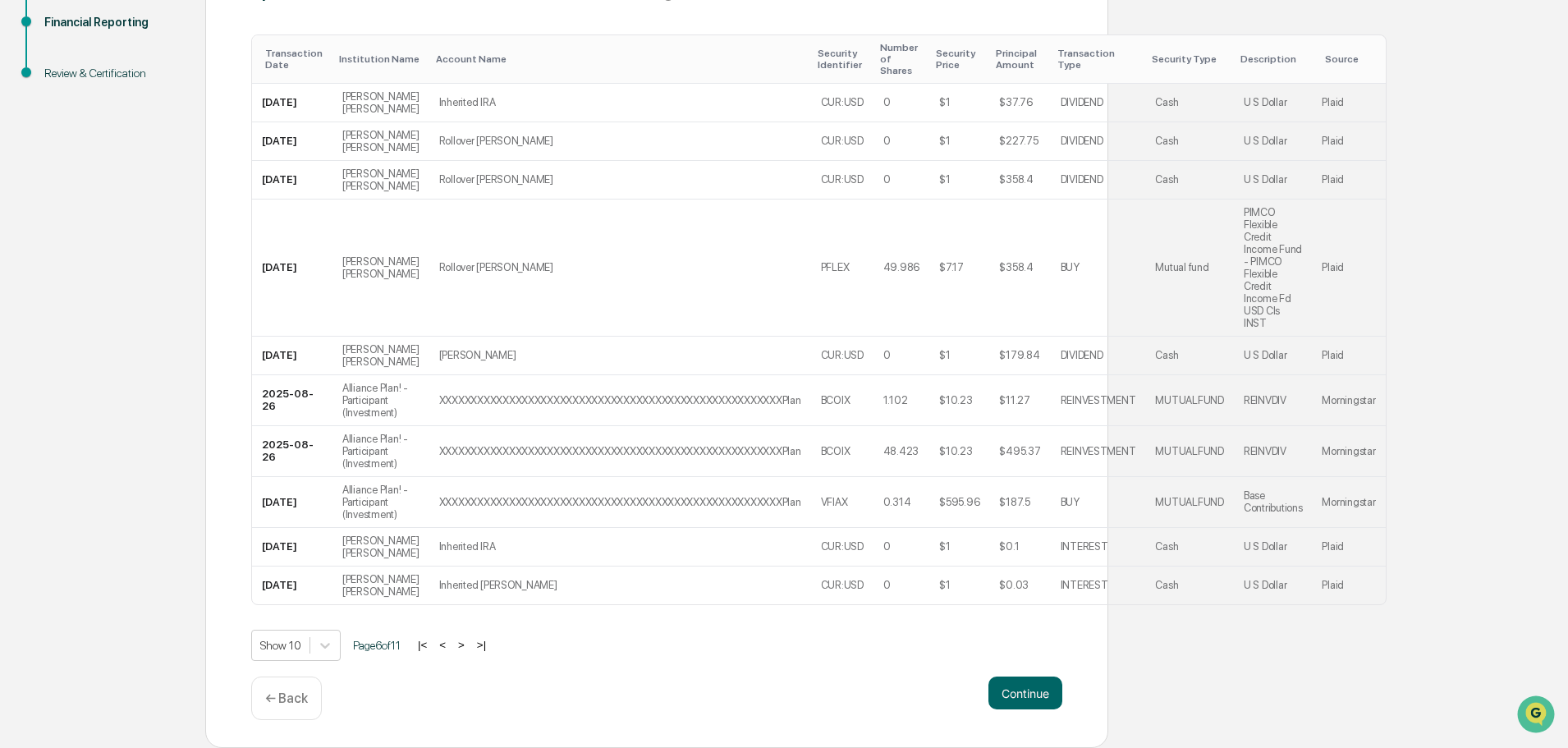
click at [1028, 684] on button "Continue" at bounding box center [1025, 692] width 74 height 33
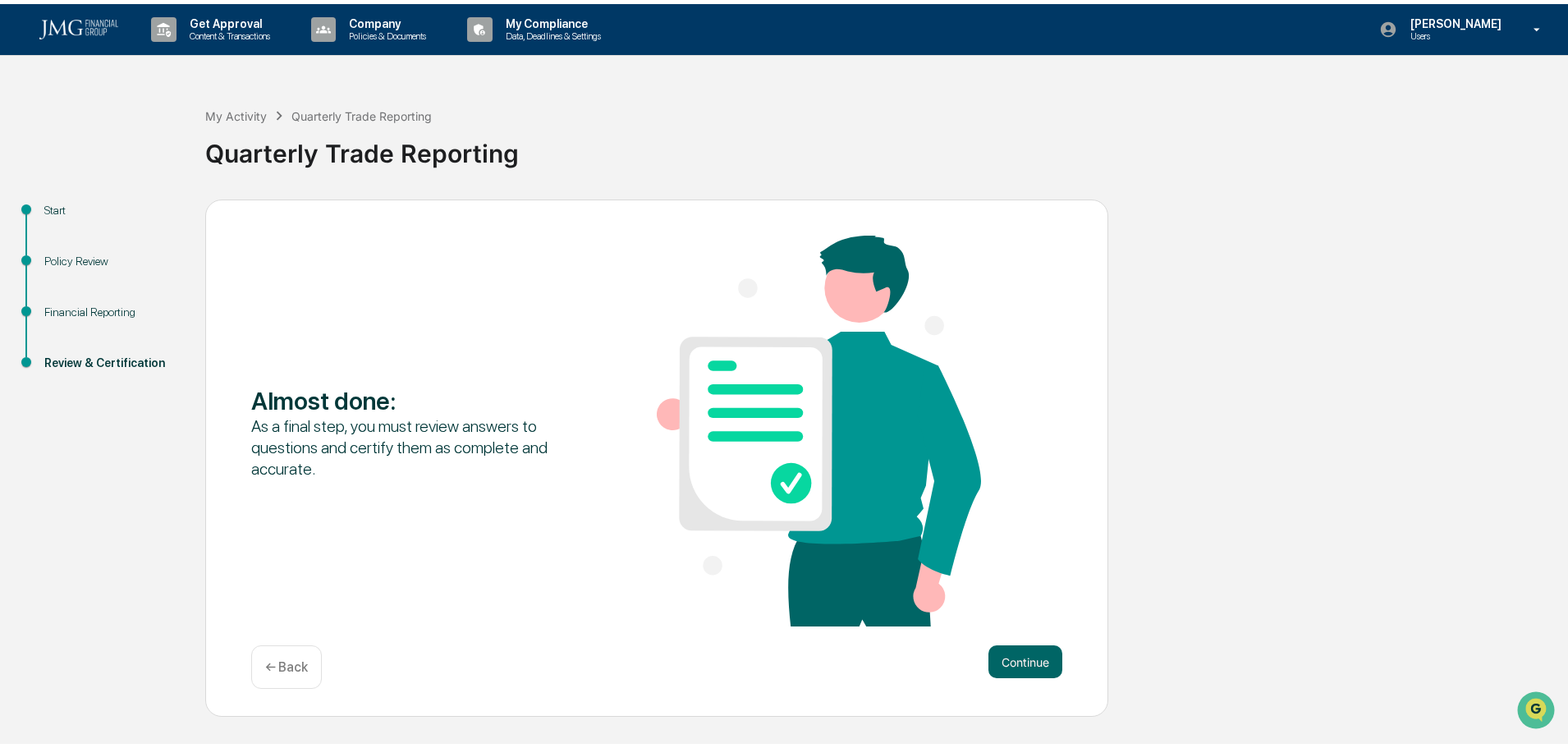
scroll to position [0, 0]
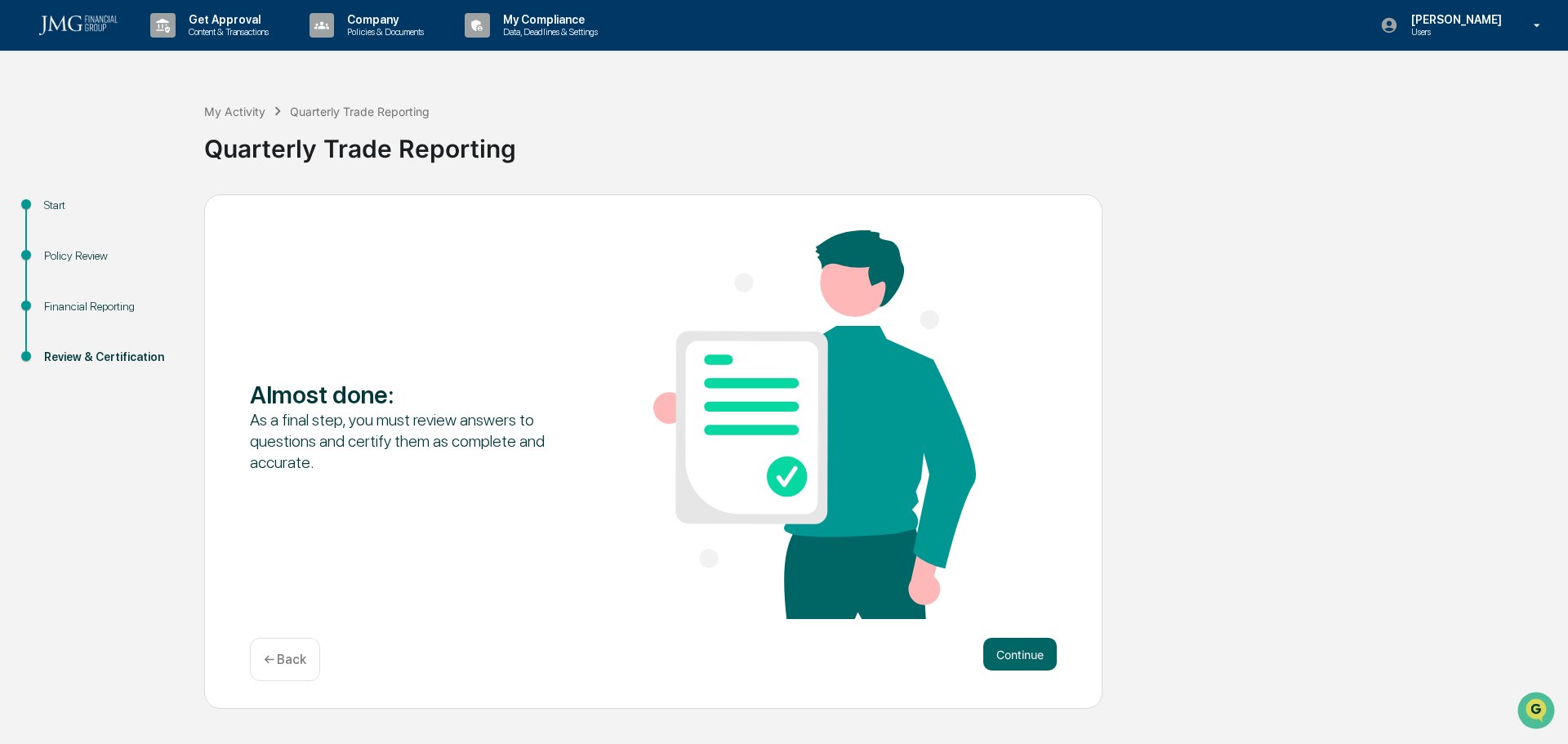
click at [1029, 652] on button "Continue" at bounding box center [1020, 654] width 73 height 33
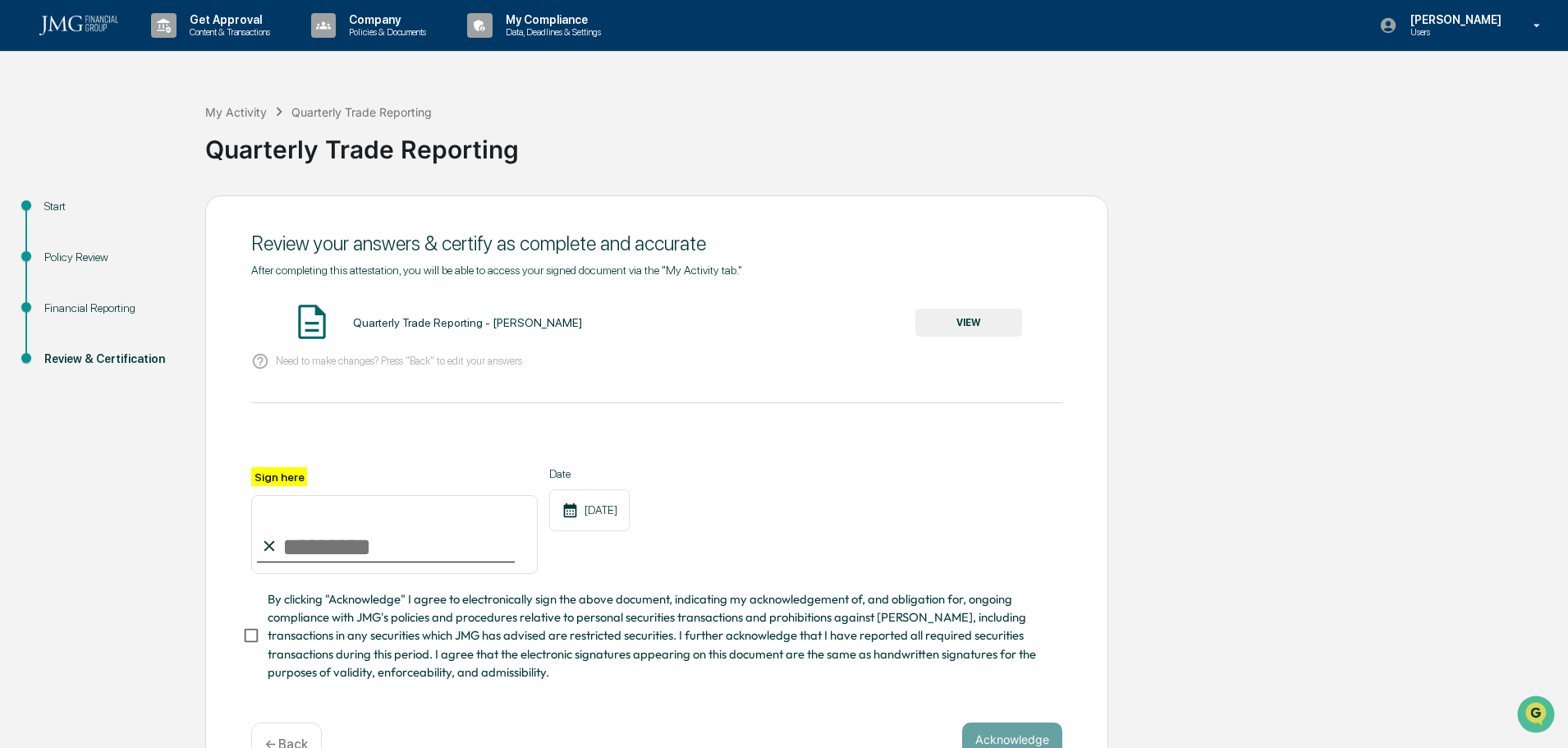
click at [973, 318] on button "VIEW" at bounding box center [968, 322] width 107 height 28
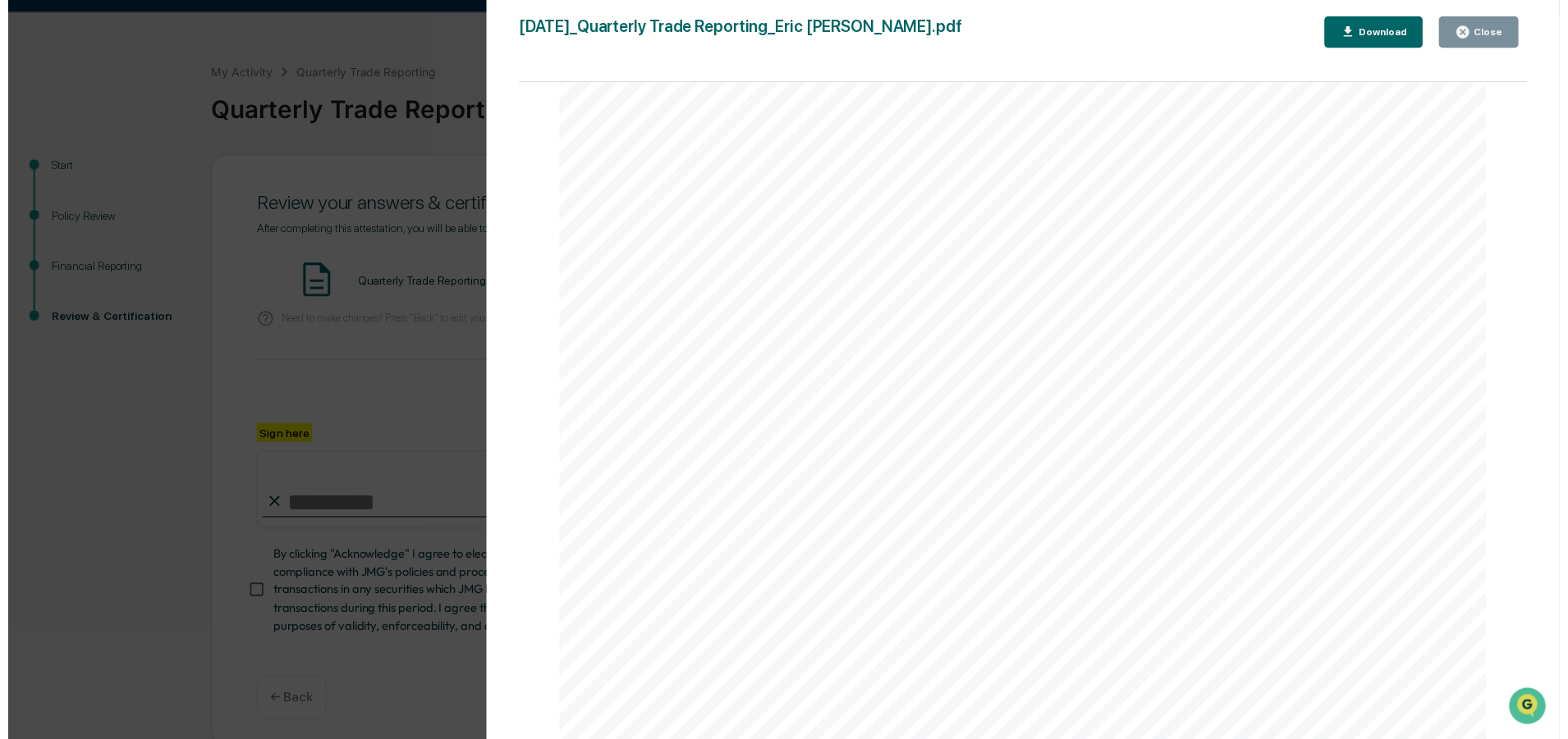
scroll to position [51, 0]
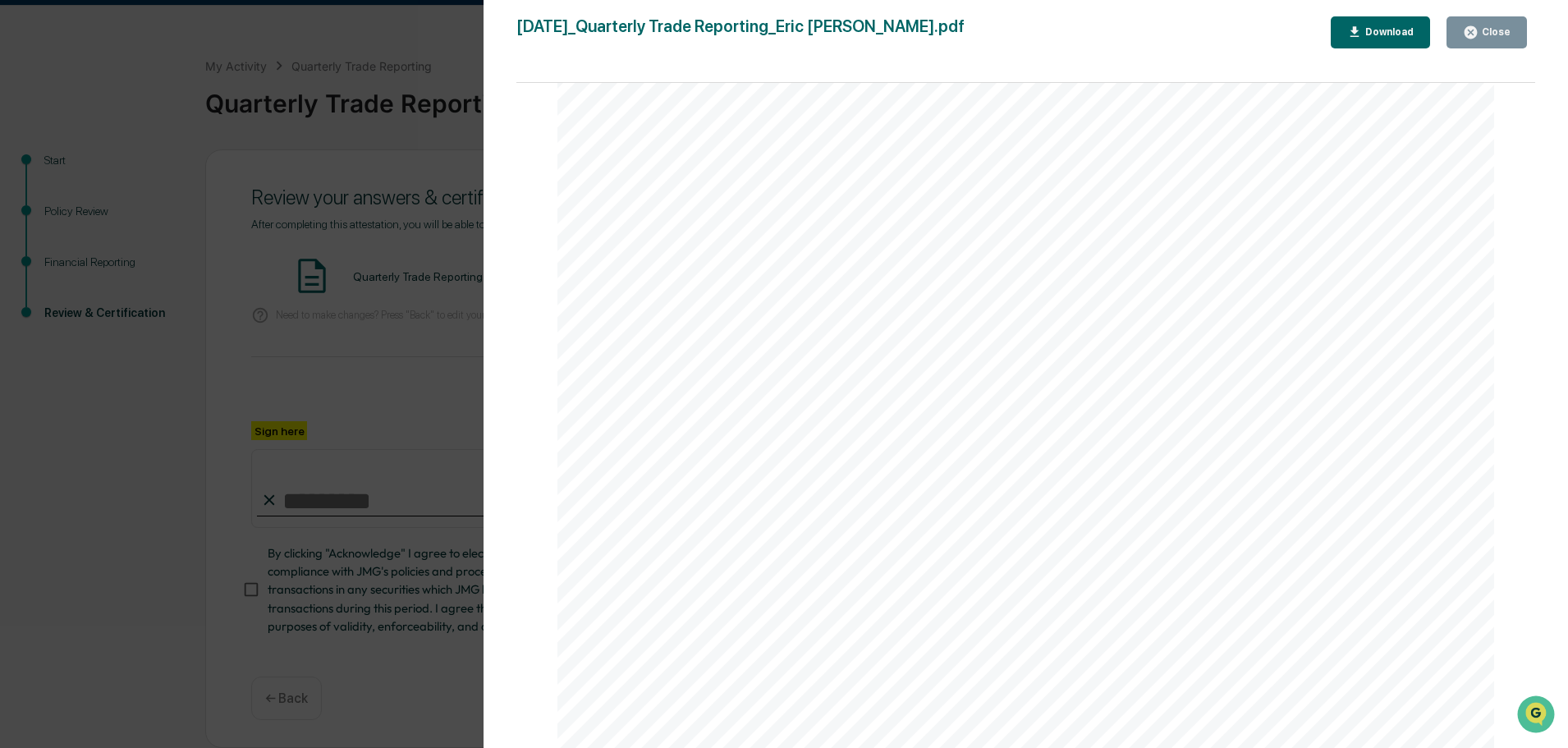
click at [1496, 28] on div "Close" at bounding box center [1494, 32] width 32 height 12
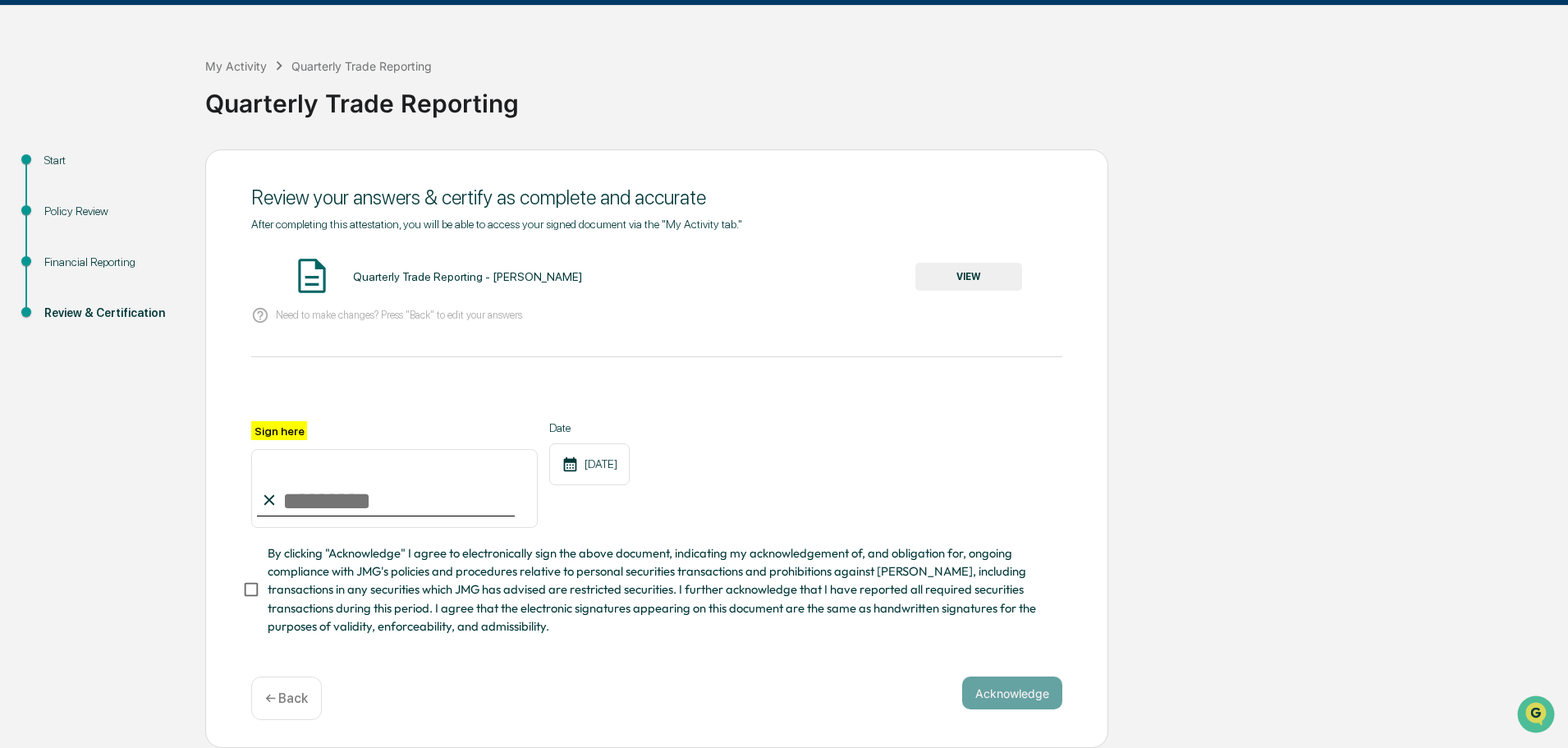
click at [372, 503] on input "Sign here" at bounding box center [394, 488] width 286 height 79
type input "**********"
click at [1020, 686] on button "Acknowledge" at bounding box center [1011, 692] width 100 height 33
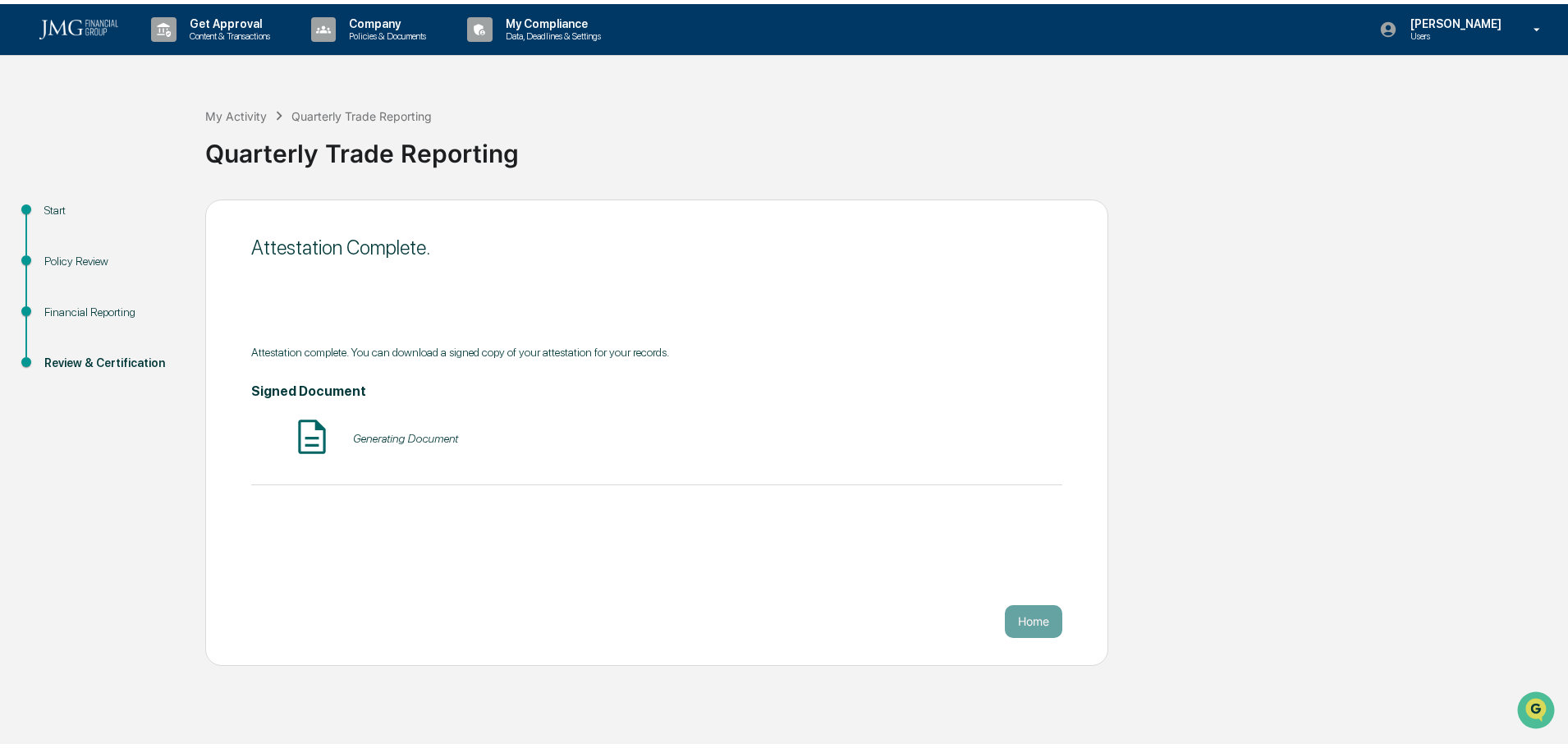
scroll to position [0, 0]
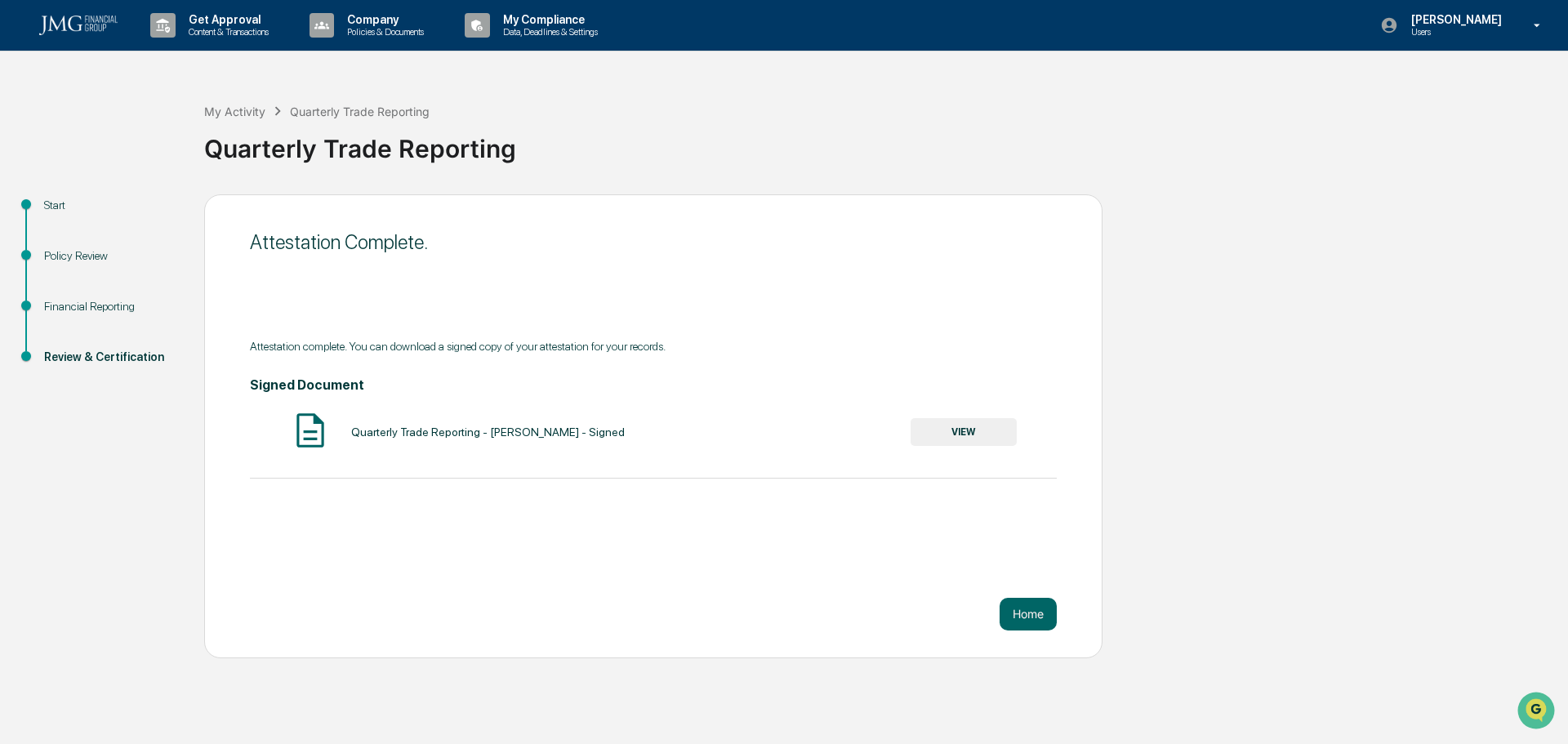
click at [1027, 610] on button "Home" at bounding box center [1028, 613] width 58 height 33
